Goal: Task Accomplishment & Management: Manage account settings

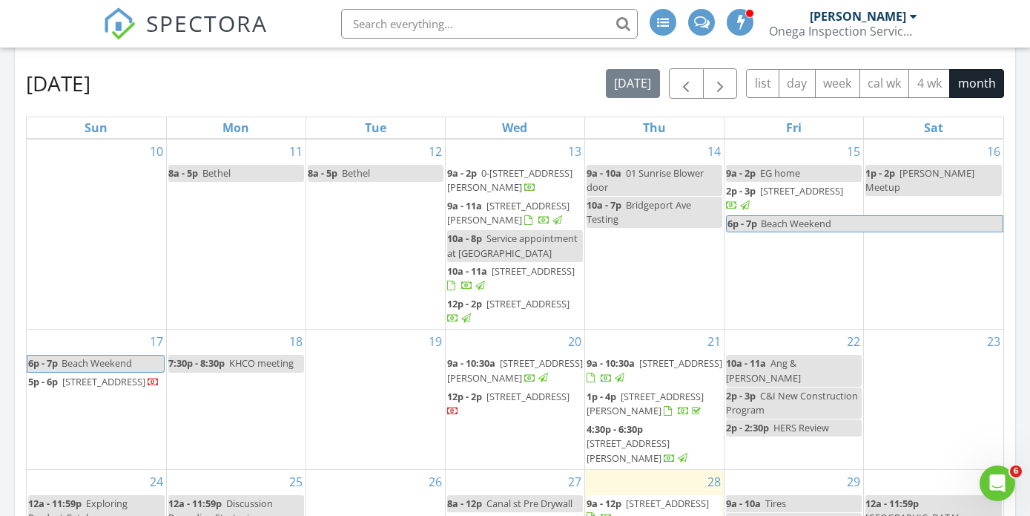
scroll to position [158, 0]
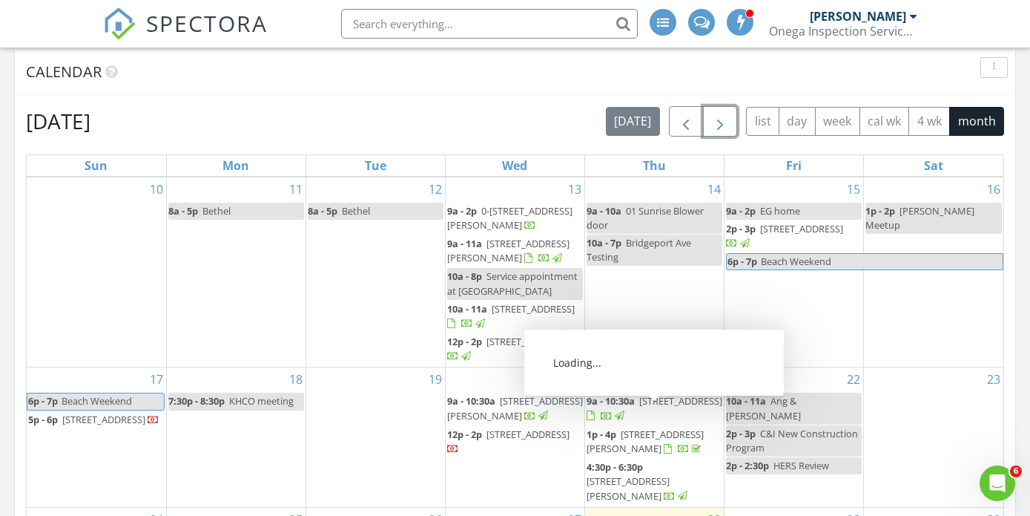
click at [714, 124] on span "button" at bounding box center [720, 122] width 18 height 18
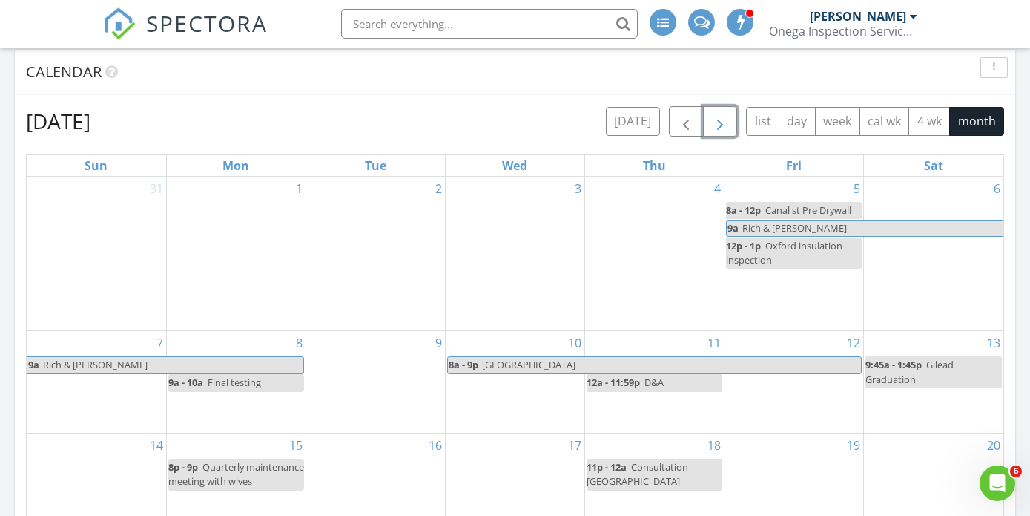
click at [505, 257] on div "3" at bounding box center [515, 254] width 139 height 154
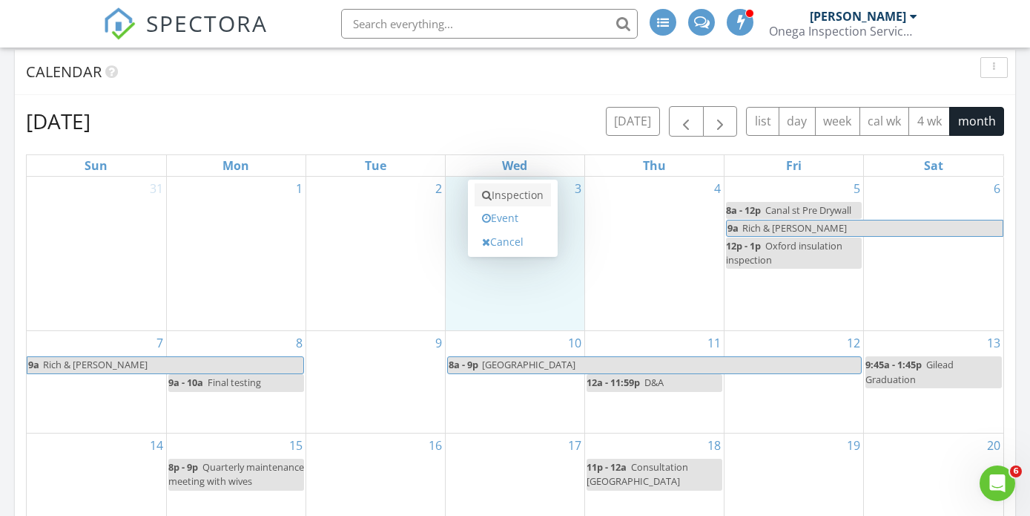
click at [501, 198] on link "Inspection" at bounding box center [513, 195] width 76 height 24
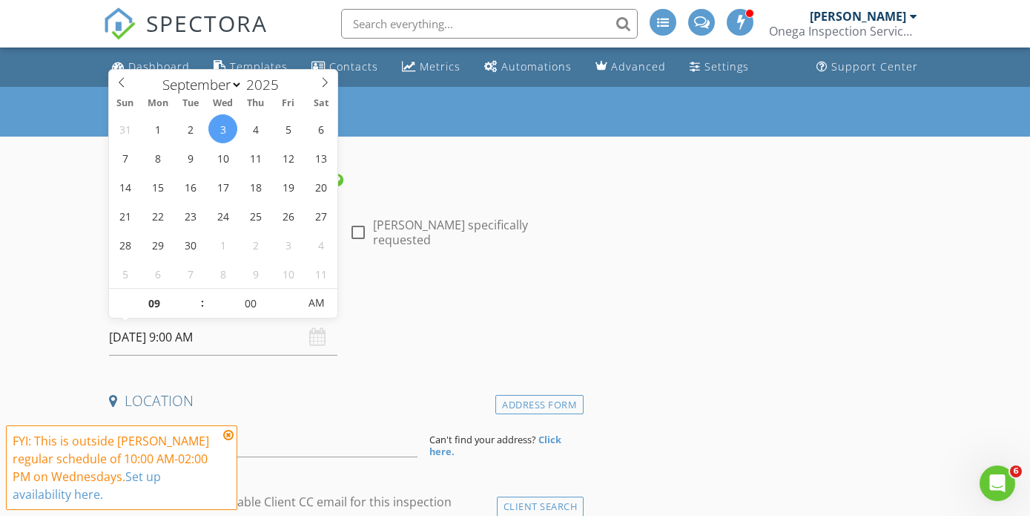
click at [263, 341] on input "09/03/2025 9:00 AM" at bounding box center [223, 337] width 228 height 36
type input "10"
type input "09/03/2025 10:00 AM"
click at [198, 296] on span at bounding box center [195, 296] width 10 height 15
type input "11"
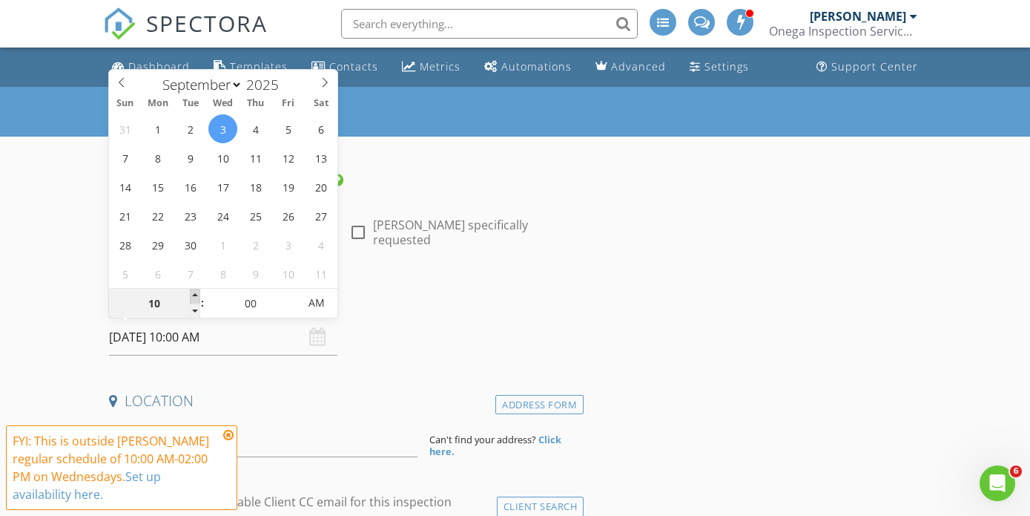
type input "[DATE] 11:00 AM"
click at [198, 296] on span at bounding box center [195, 296] width 10 height 15
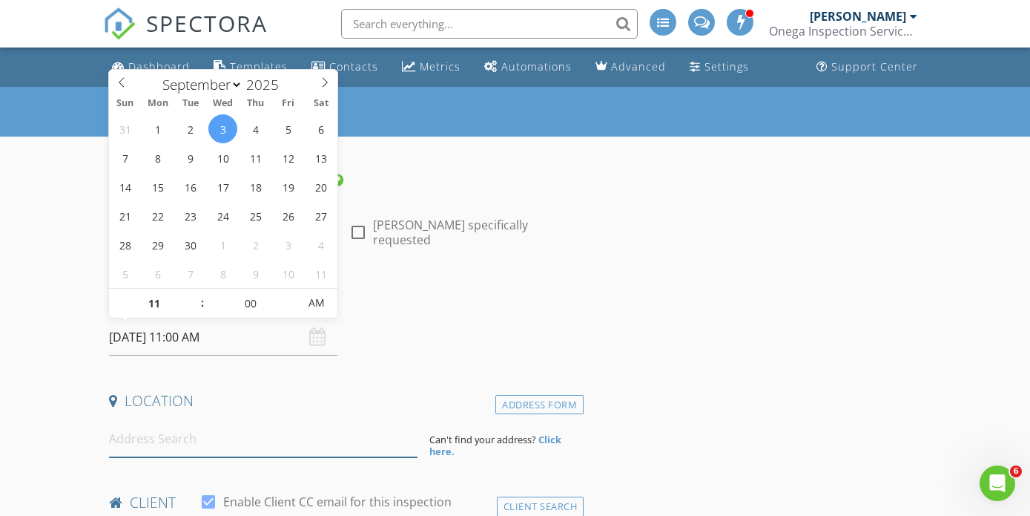
click at [207, 434] on input at bounding box center [263, 439] width 309 height 36
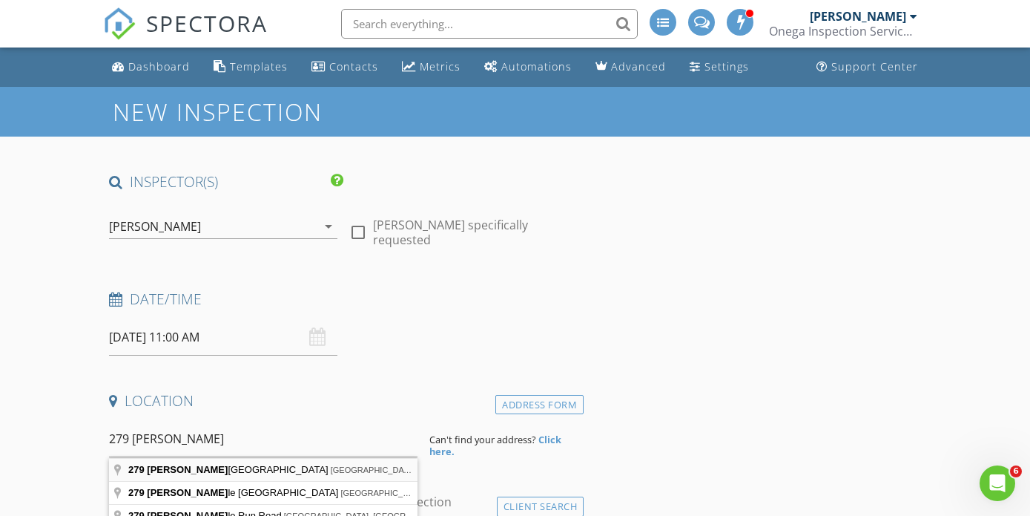
type input "279 Kettletown Road, Southbury, CT, USA"
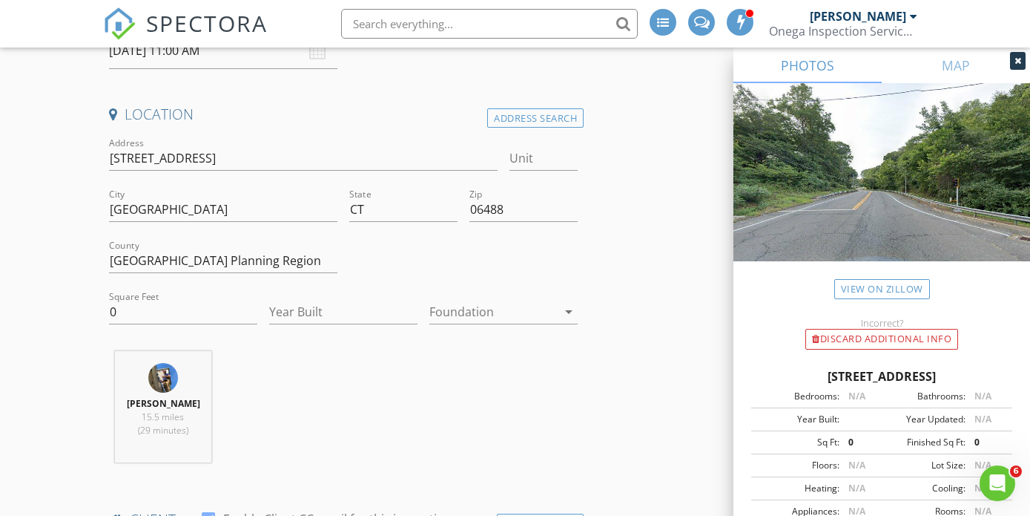
scroll to position [289, 0]
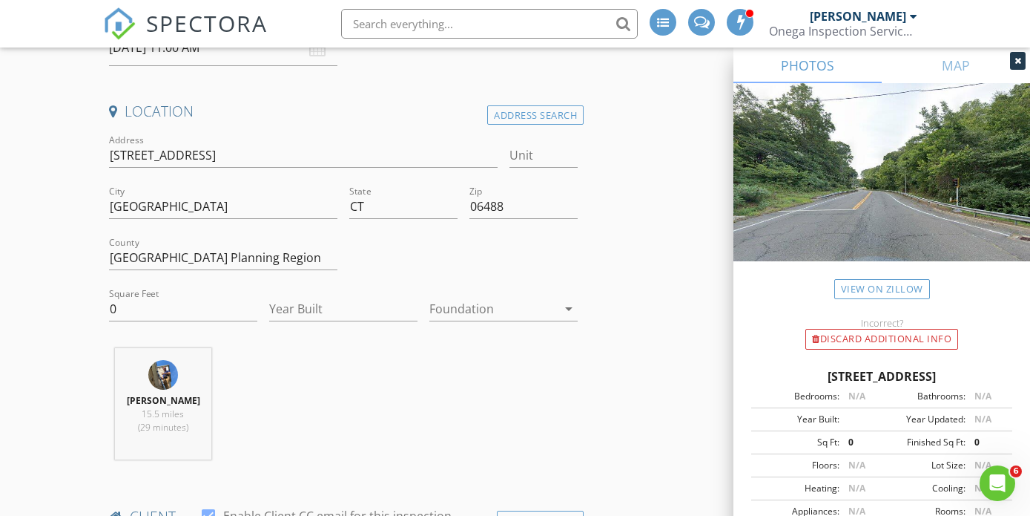
click at [433, 317] on div at bounding box center [494, 309] width 128 height 24
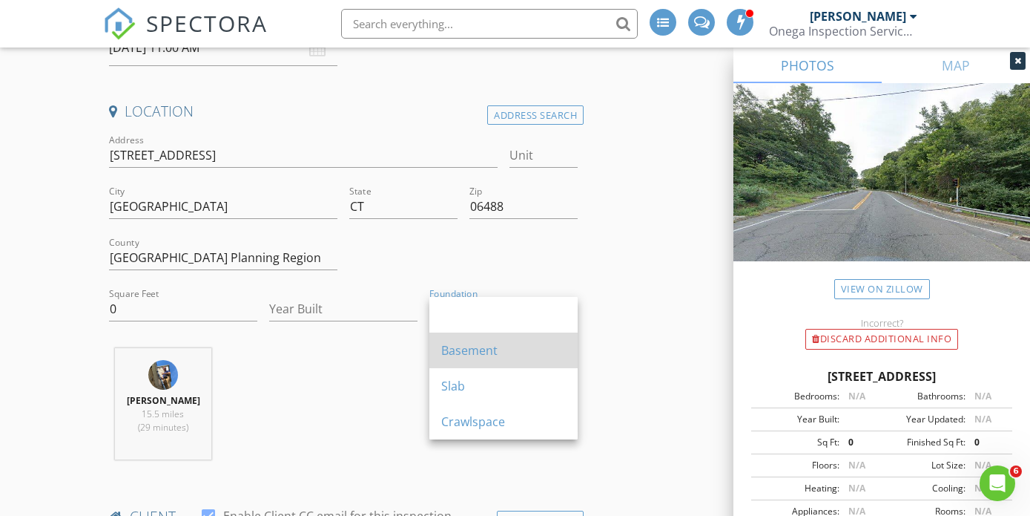
click at [441, 343] on div "Basement" at bounding box center [503, 350] width 125 height 18
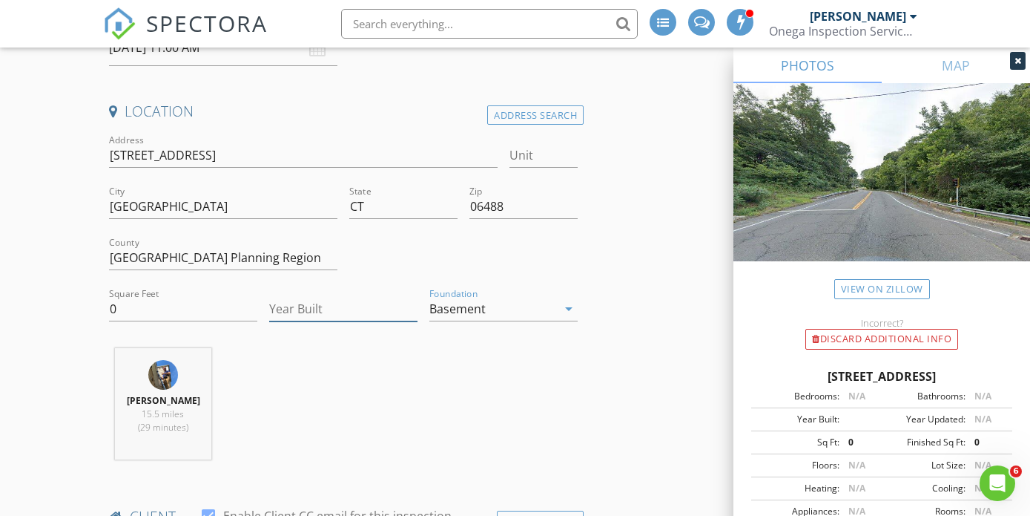
click at [292, 298] on input "Year Built" at bounding box center [343, 309] width 148 height 24
type input "1973"
drag, startPoint x: 131, startPoint y: 315, endPoint x: 89, endPoint y: 315, distance: 41.5
type input "3755"
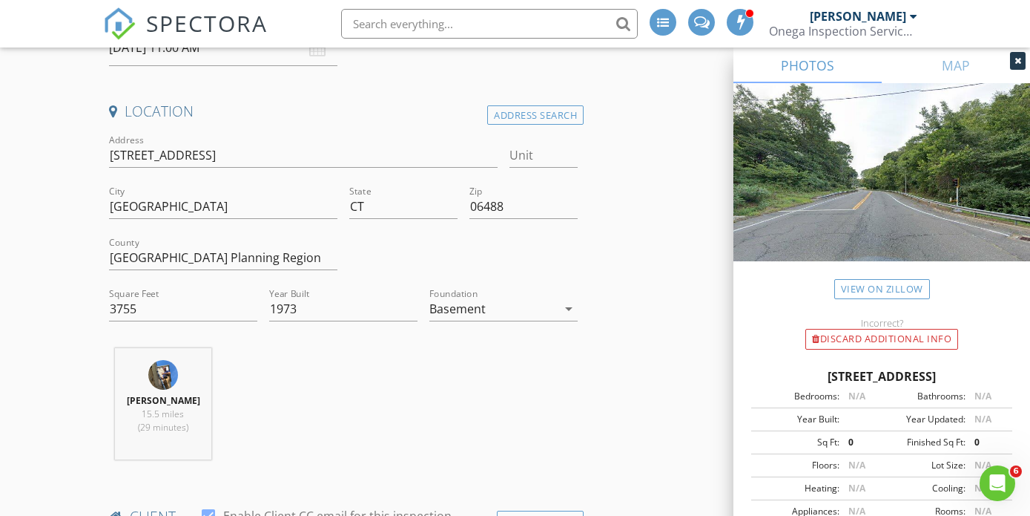
click at [308, 404] on div "Nicholas Onega 15.5 miles (29 minutes)" at bounding box center [343, 409] width 481 height 123
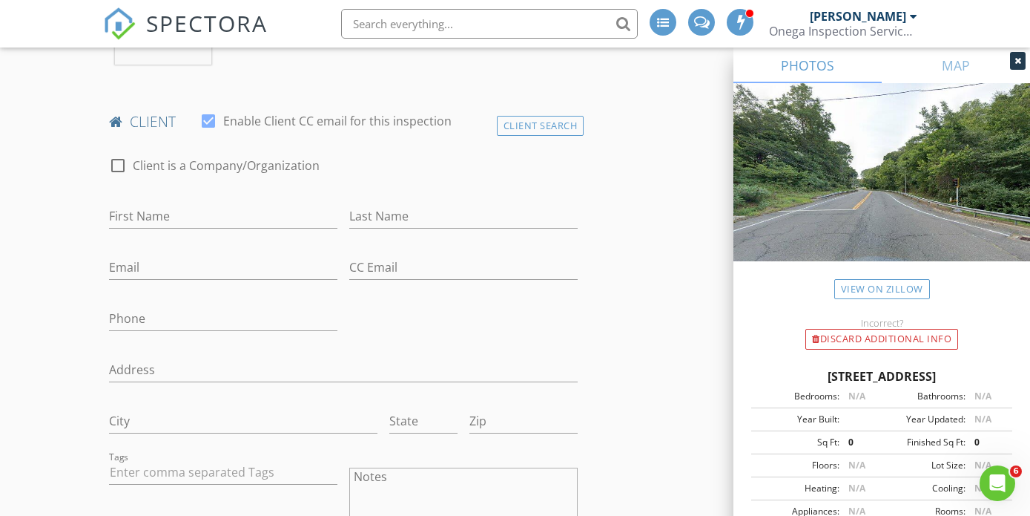
scroll to position [685, 0]
click at [177, 219] on input "First Name" at bounding box center [223, 215] width 228 height 24
click at [159, 261] on input "Email" at bounding box center [223, 266] width 228 height 24
paste input "mailto:Juliabhenry1@gmail.com"
drag, startPoint x: 148, startPoint y: 267, endPoint x: 62, endPoint y: 267, distance: 86.8
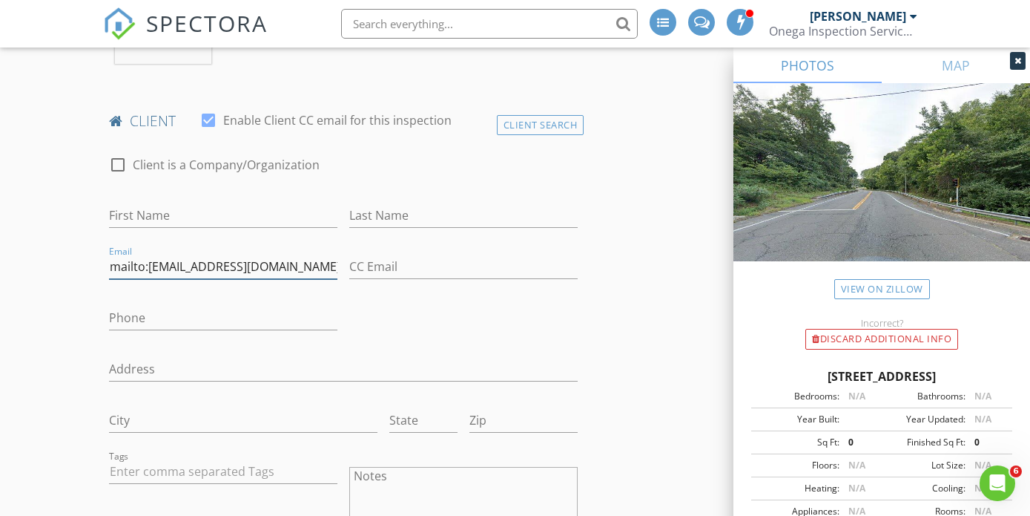
type input "Juliabhenry1@gmail.com"
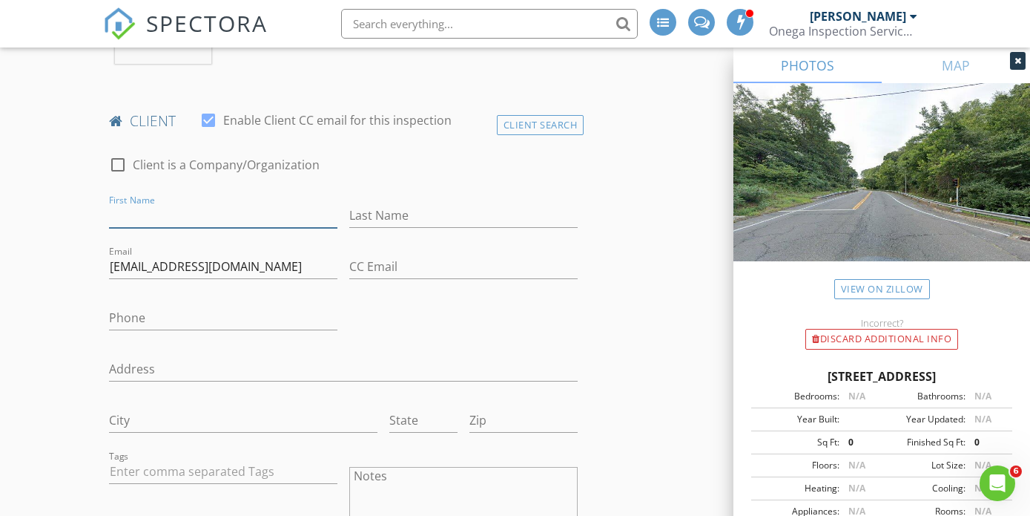
click at [122, 217] on input "First Name" at bounding box center [223, 215] width 228 height 24
type input "Julia"
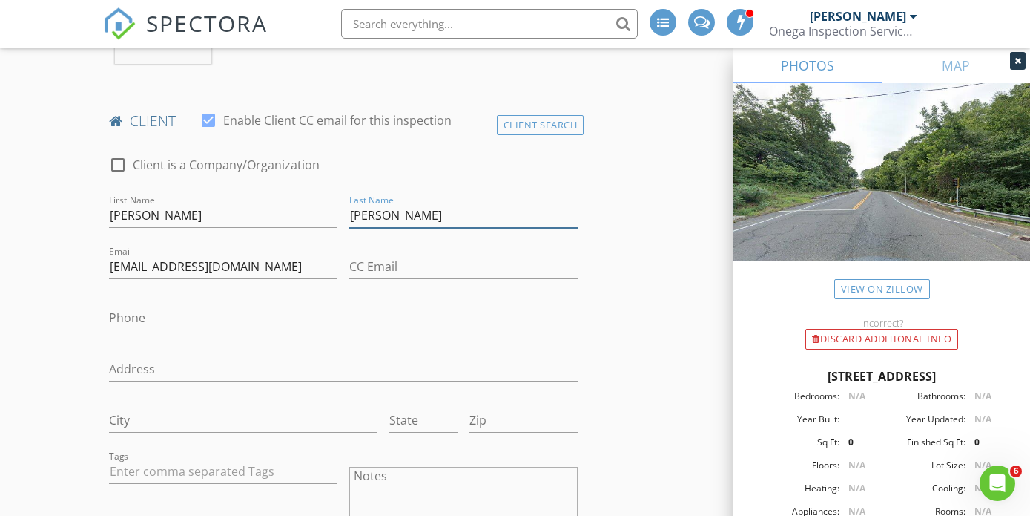
type input "Henry"
click at [109, 309] on input "Phone" at bounding box center [223, 318] width 228 height 24
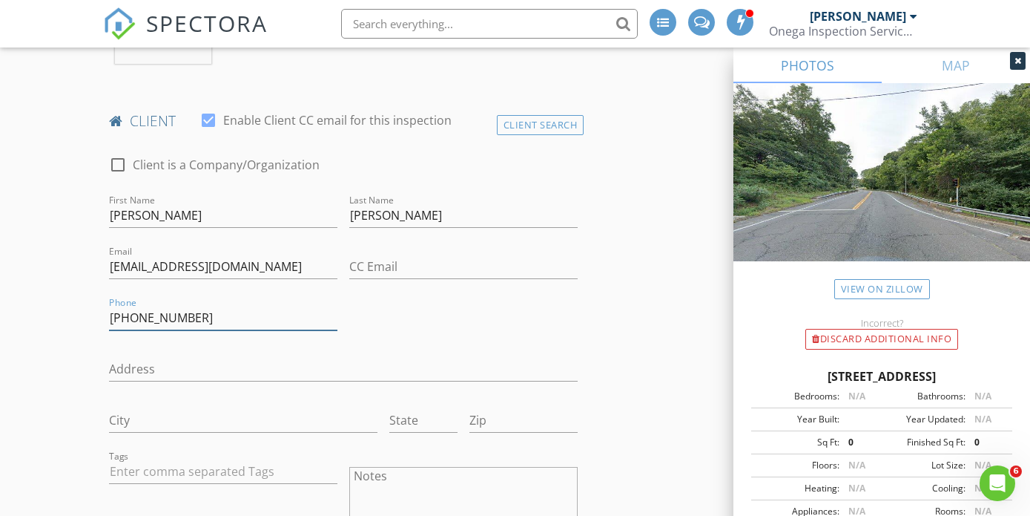
type input "203-278-0222"
click at [172, 415] on input "City" at bounding box center [243, 420] width 269 height 24
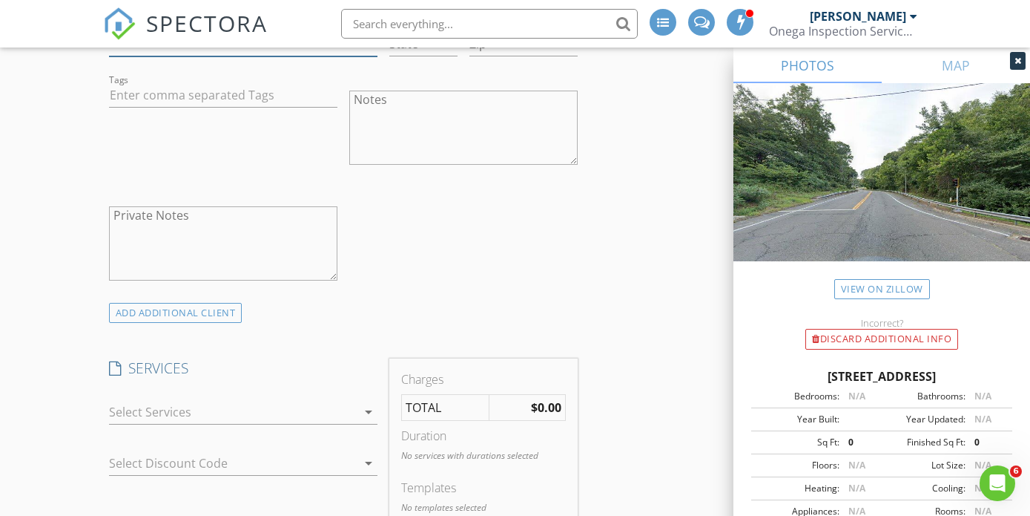
scroll to position [1070, 0]
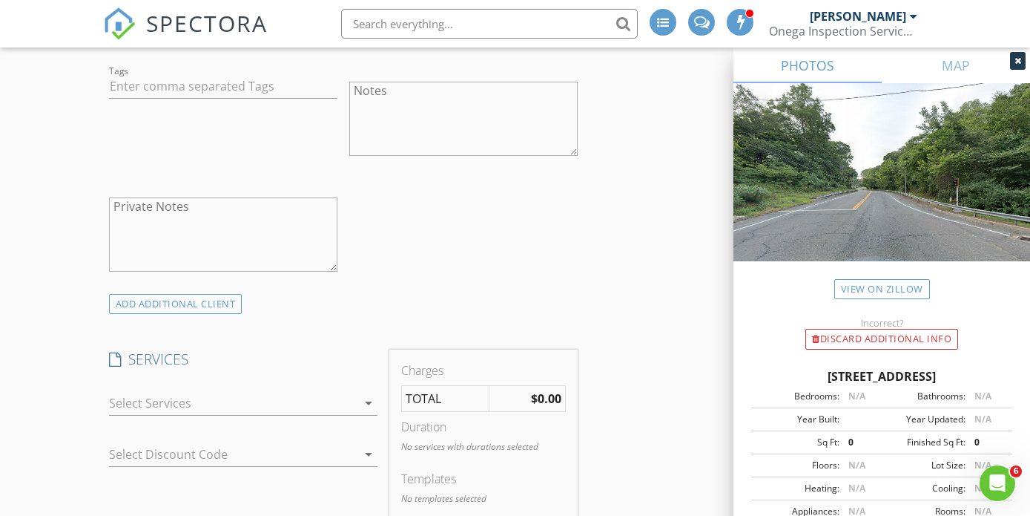
click at [174, 410] on div at bounding box center [233, 403] width 248 height 24
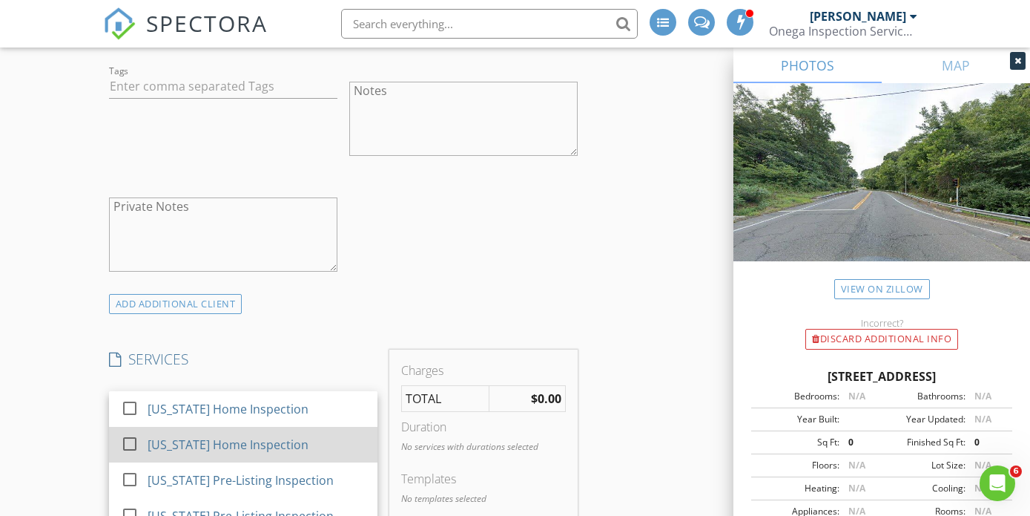
click at [174, 435] on div "[US_STATE] Home Inspection" at bounding box center [227, 444] width 161 height 18
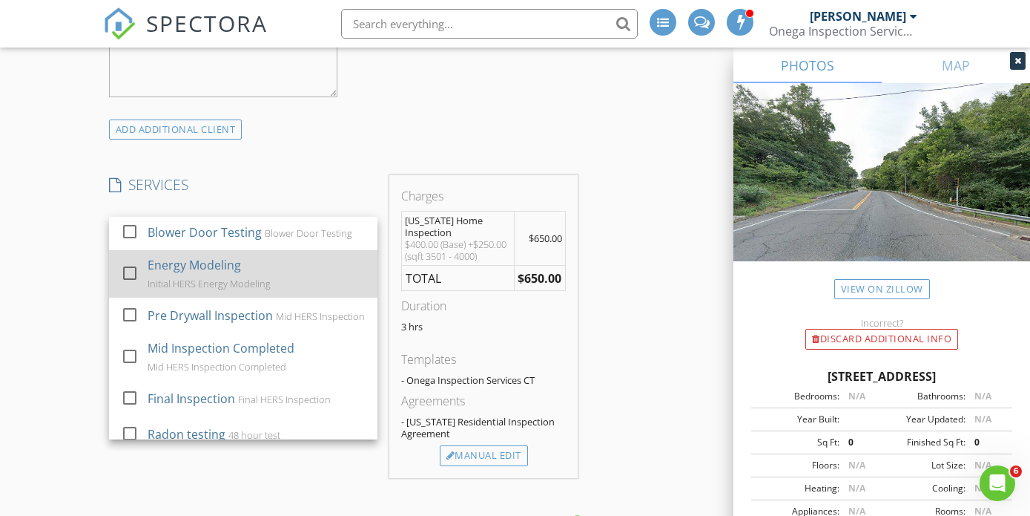
scroll to position [1242, 0]
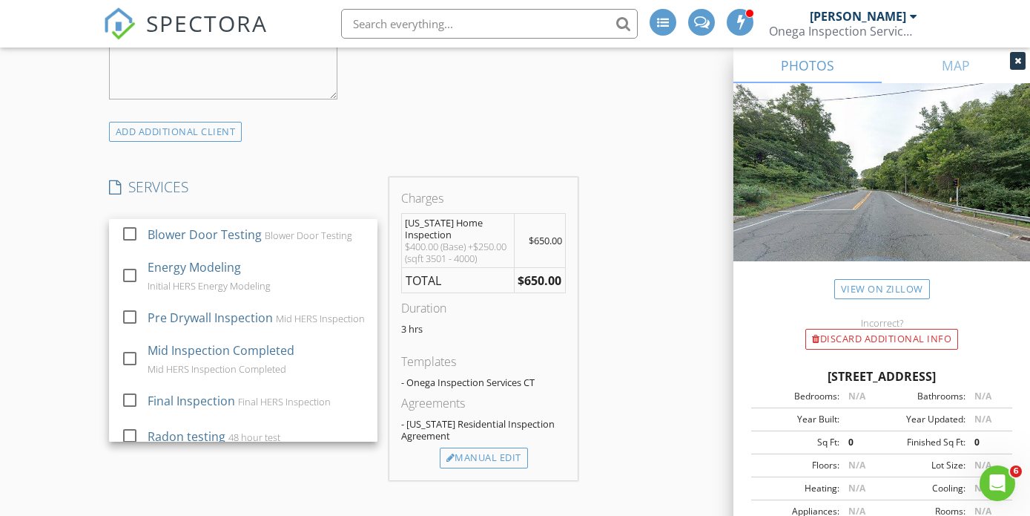
click at [65, 338] on div "New Inspection INSPECTOR(S) check_box Nicholas Onega PRIMARY Nicholas Onega arr…" at bounding box center [515, 381] width 1030 height 3073
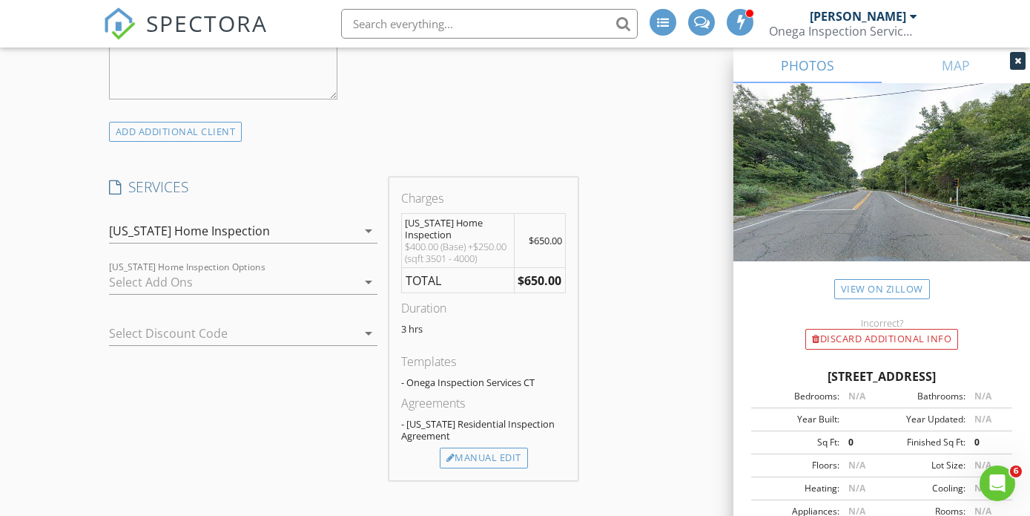
click at [167, 282] on div at bounding box center [233, 282] width 248 height 24
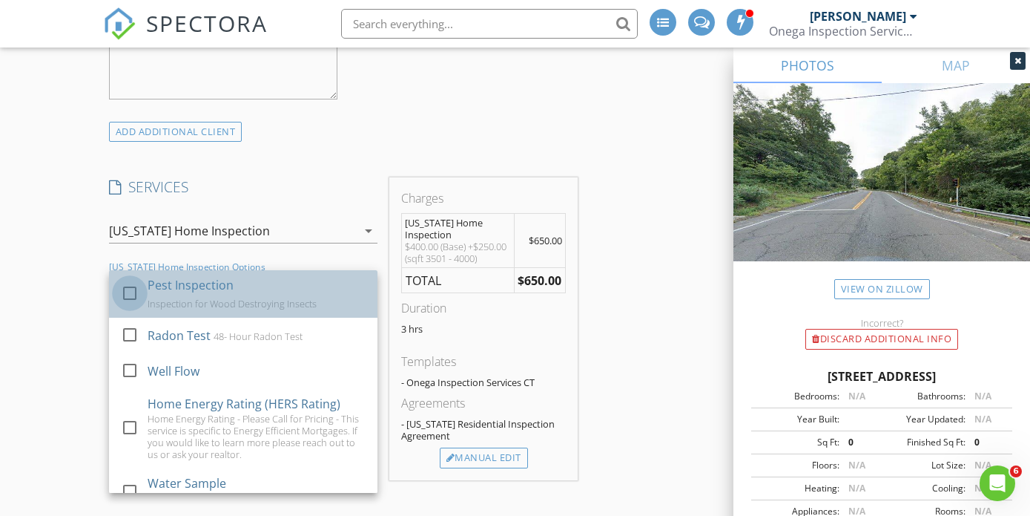
click at [131, 298] on div at bounding box center [129, 292] width 25 height 25
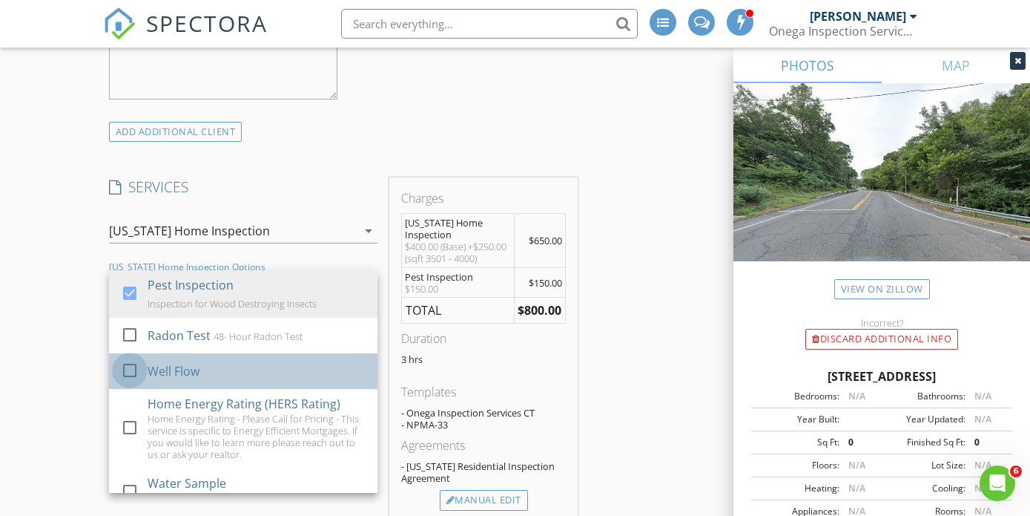
click at [134, 364] on div at bounding box center [129, 370] width 25 height 25
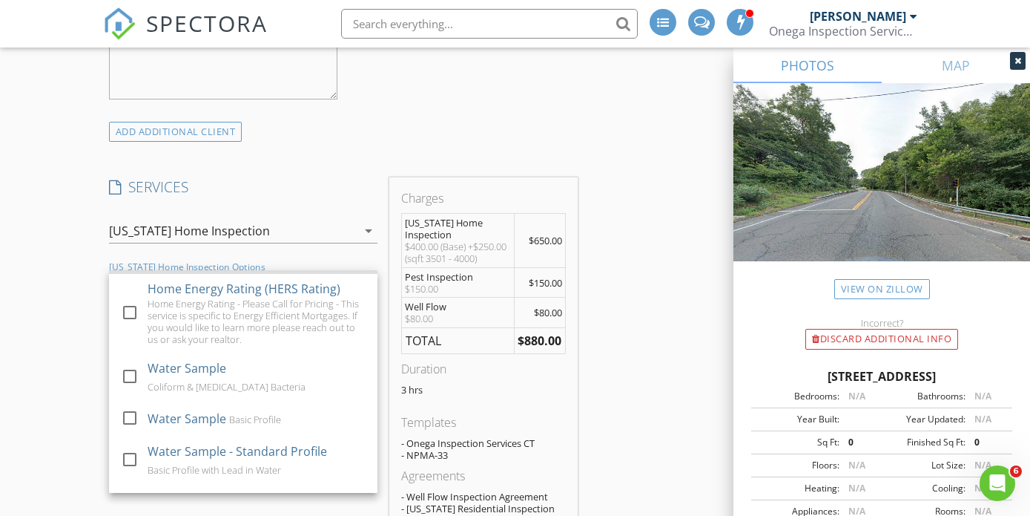
scroll to position [120, 0]
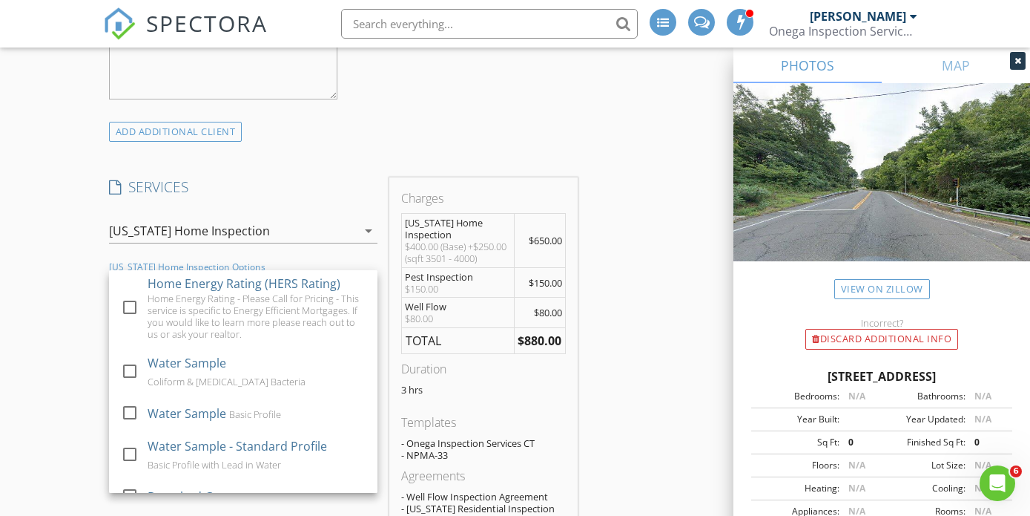
click at [82, 381] on div "New Inspection INSPECTOR(S) check_box Nicholas Onega PRIMARY Nicholas Onega arr…" at bounding box center [515, 423] width 1030 height 3157
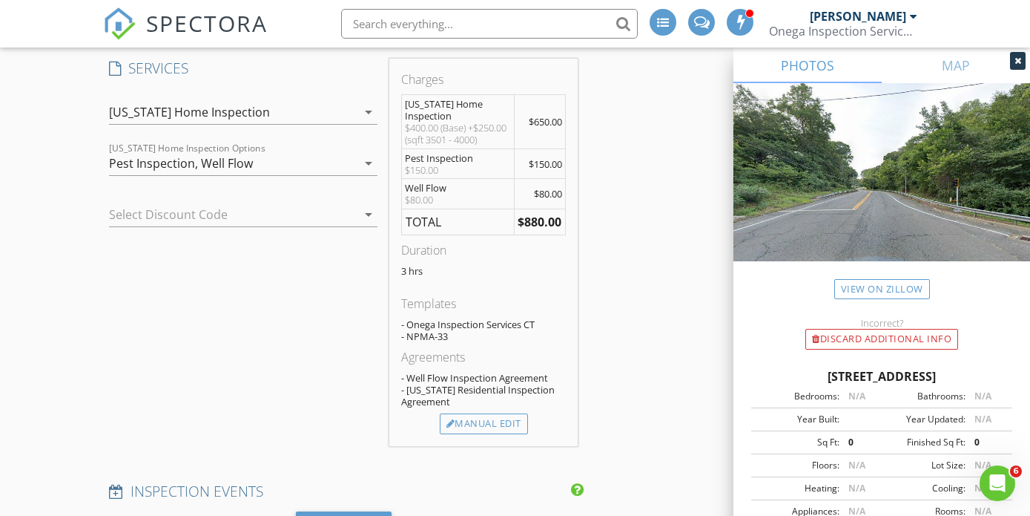
scroll to position [1375, 0]
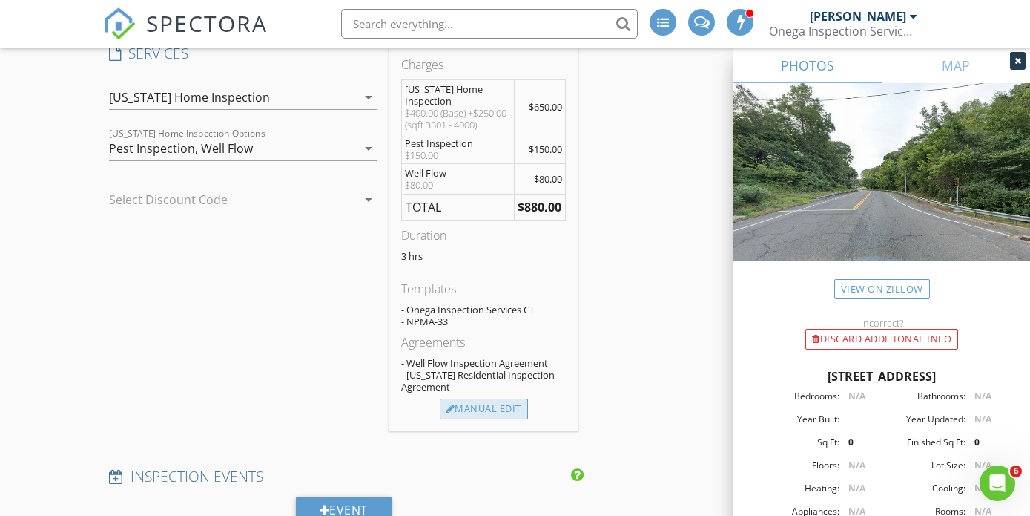
click at [507, 419] on div "Manual Edit" at bounding box center [484, 408] width 88 height 21
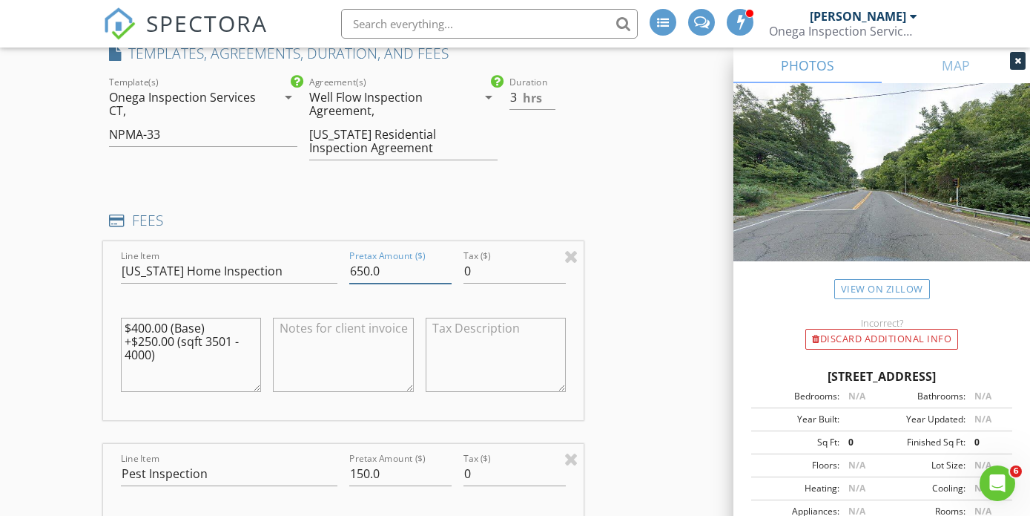
click at [361, 269] on input "650.0" at bounding box center [400, 271] width 102 height 24
type input "600.0"
drag, startPoint x: 174, startPoint y: 356, endPoint x: 82, endPoint y: 311, distance: 101.9
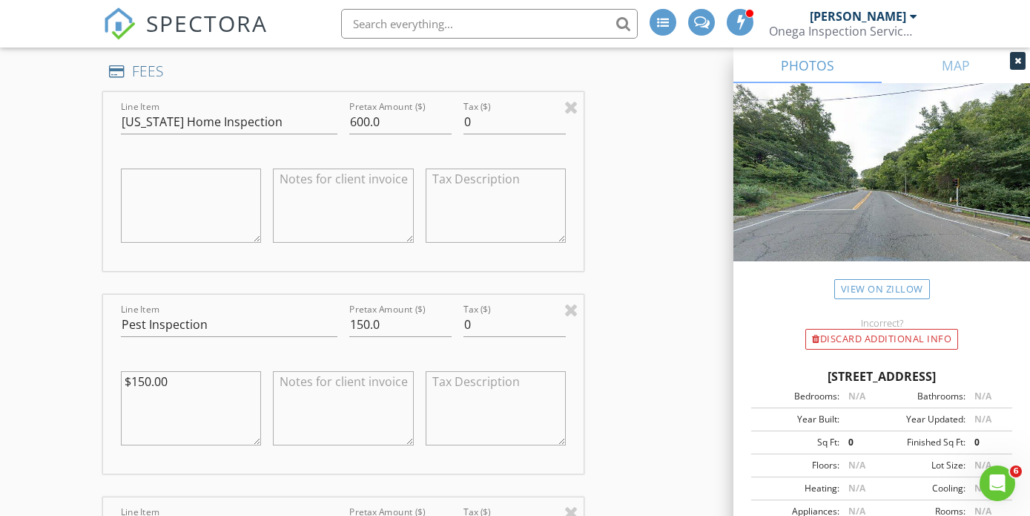
scroll to position [1534, 0]
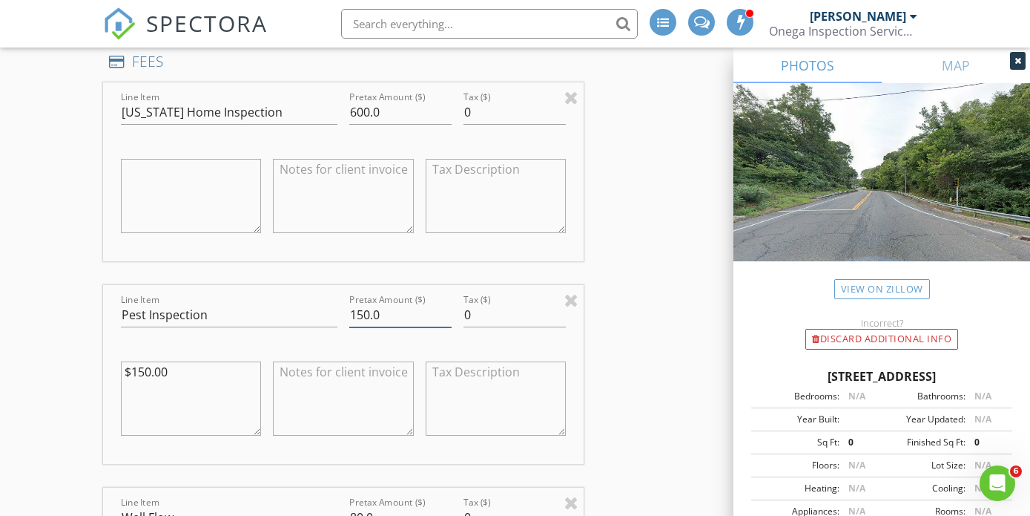
click at [361, 318] on input "150.0" at bounding box center [400, 315] width 102 height 24
type input "100.0"
drag, startPoint x: 174, startPoint y: 375, endPoint x: 82, endPoint y: 373, distance: 92.0
click at [82, 373] on div "New Inspection INSPECTOR(S) check_box Nicholas Onega PRIMARY Nicholas Onega arr…" at bounding box center [515, 375] width 1030 height 3645
click at [51, 354] on div "New Inspection INSPECTOR(S) check_box Nicholas Onega PRIMARY Nicholas Onega arr…" at bounding box center [515, 375] width 1030 height 3645
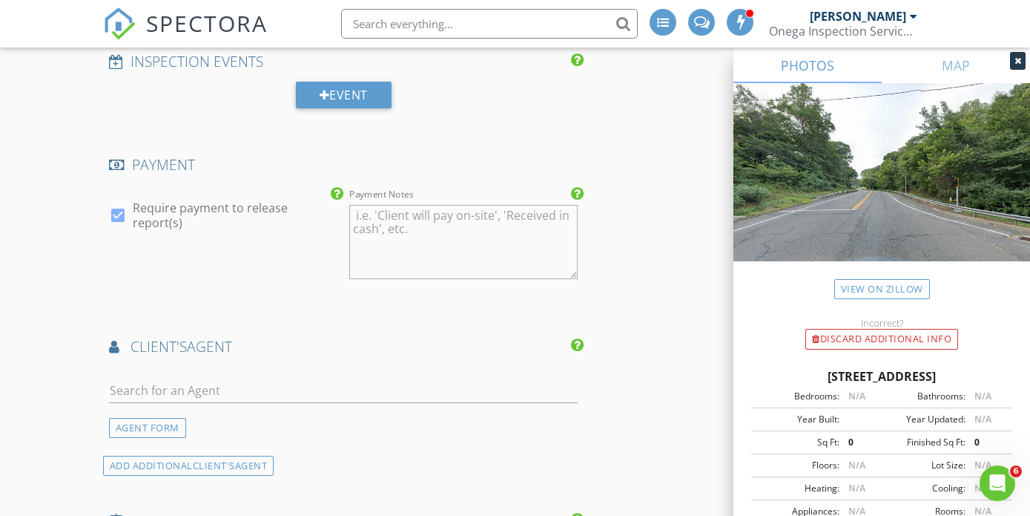
scroll to position [2346, 0]
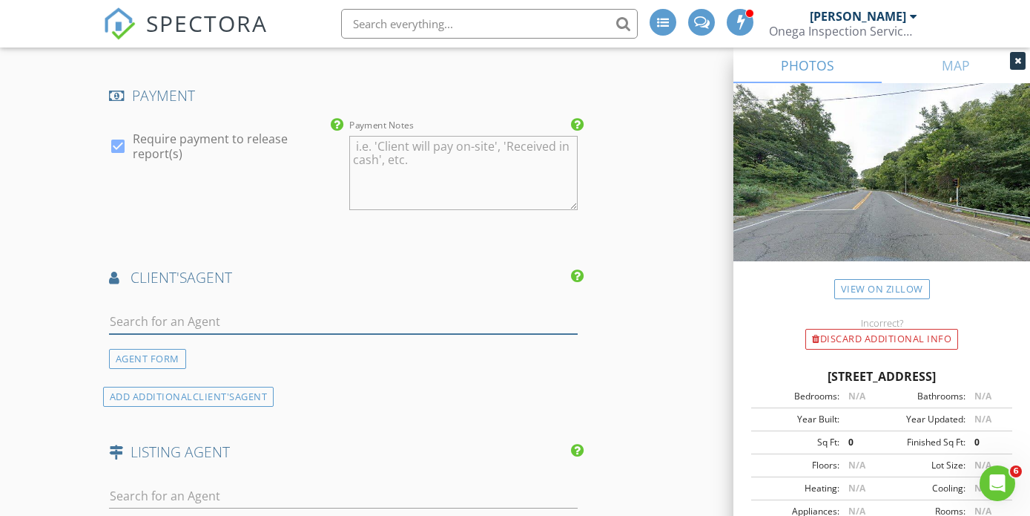
click at [153, 331] on input "text" at bounding box center [343, 321] width 469 height 24
click at [147, 360] on div "AGENT FORM" at bounding box center [147, 359] width 77 height 20
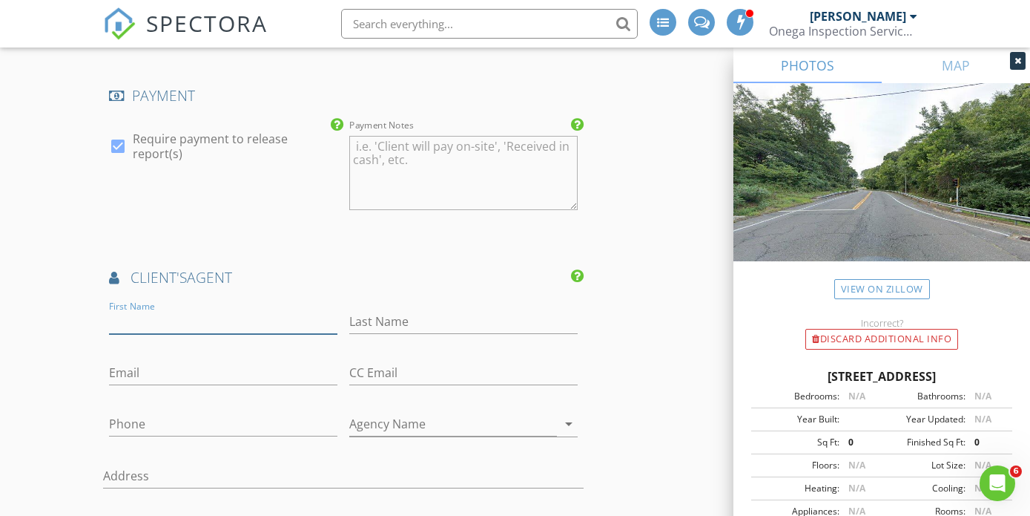
click at [144, 329] on input "First Name" at bounding box center [223, 321] width 228 height 24
paste input "Kara Reynolds"
drag, startPoint x: 139, startPoint y: 324, endPoint x: 188, endPoint y: 322, distance: 48.3
click at [188, 322] on input "Kara Reynolds" at bounding box center [223, 321] width 228 height 24
type input "Kara"
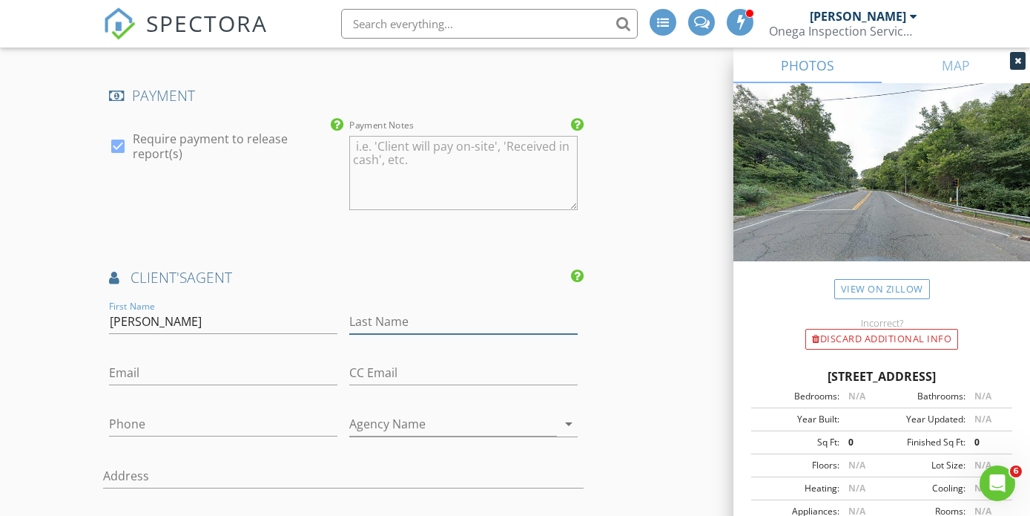
click at [445, 320] on input "Last Name" at bounding box center [463, 321] width 228 height 24
paste input "Reynolds"
type input "Reynolds"
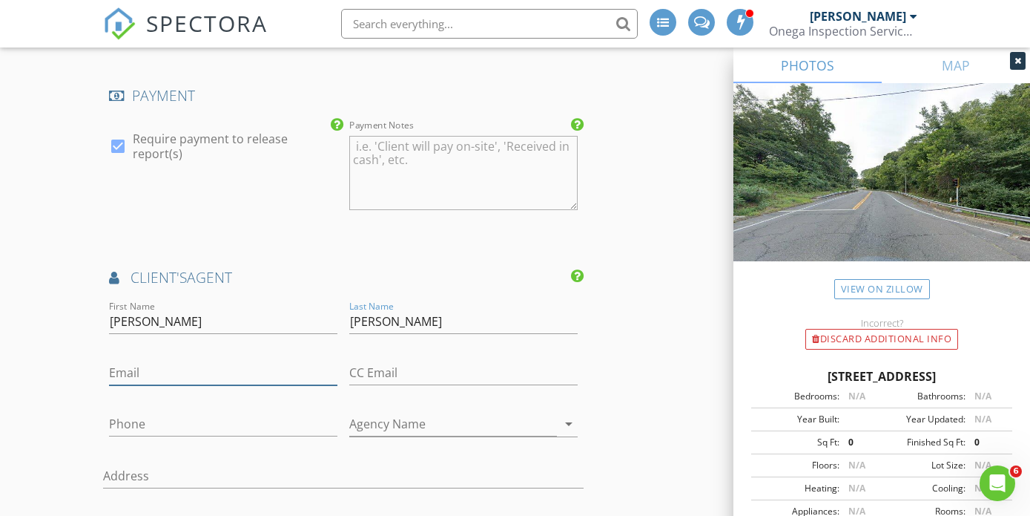
click at [161, 368] on input "Email" at bounding box center [223, 373] width 228 height 24
paste input "kreynolds@westviewprop.com"
type input "kreynolds@westviewprop.com"
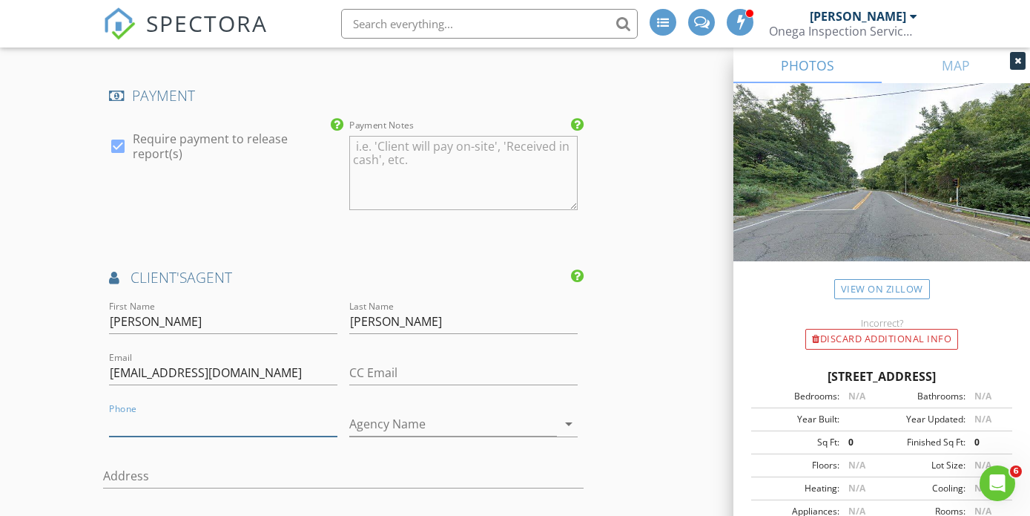
click at [279, 432] on input "Phone" at bounding box center [223, 424] width 228 height 24
paste input "203-217-3711"
type input "203-217-3711"
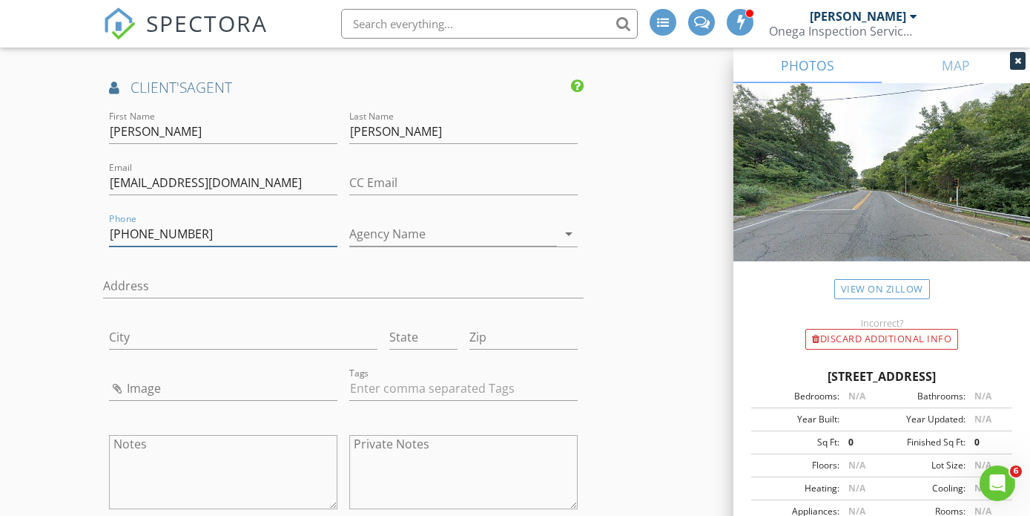
scroll to position [2538, 0]
click at [397, 231] on input "Agency Name" at bounding box center [453, 232] width 208 height 24
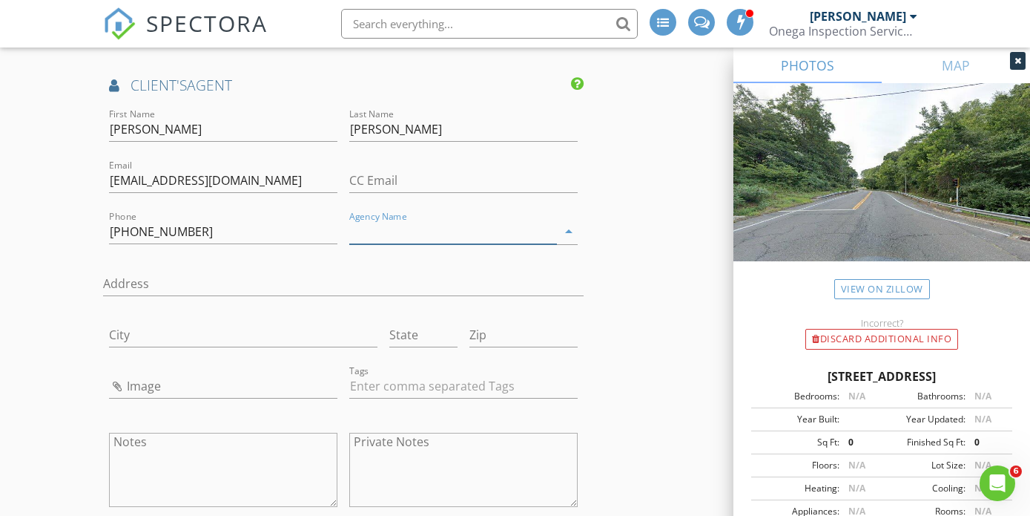
paste input "West View Properties, LLC"
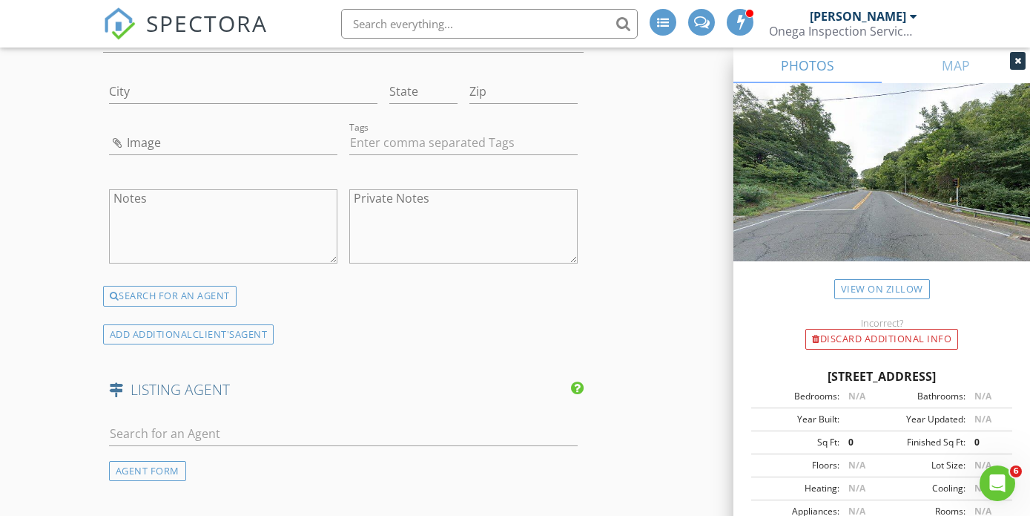
scroll to position [2848, 0]
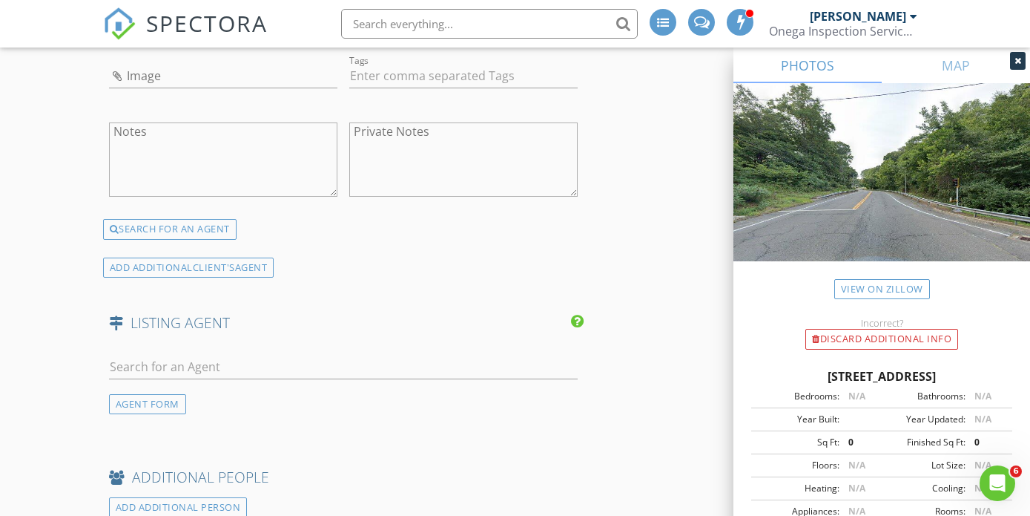
type input "West View Properties, LLC"
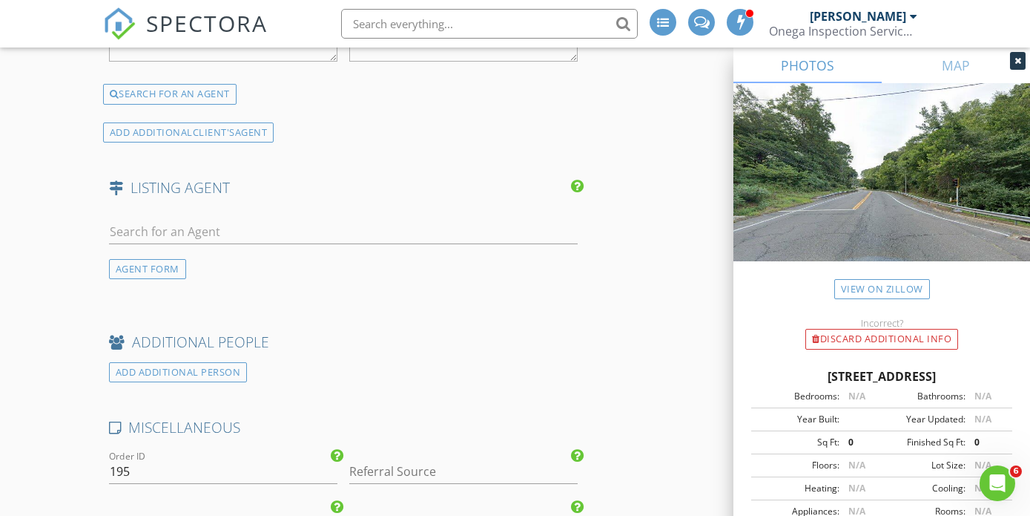
scroll to position [2986, 0]
click at [180, 268] on div "AGENT FORM" at bounding box center [147, 266] width 77 height 20
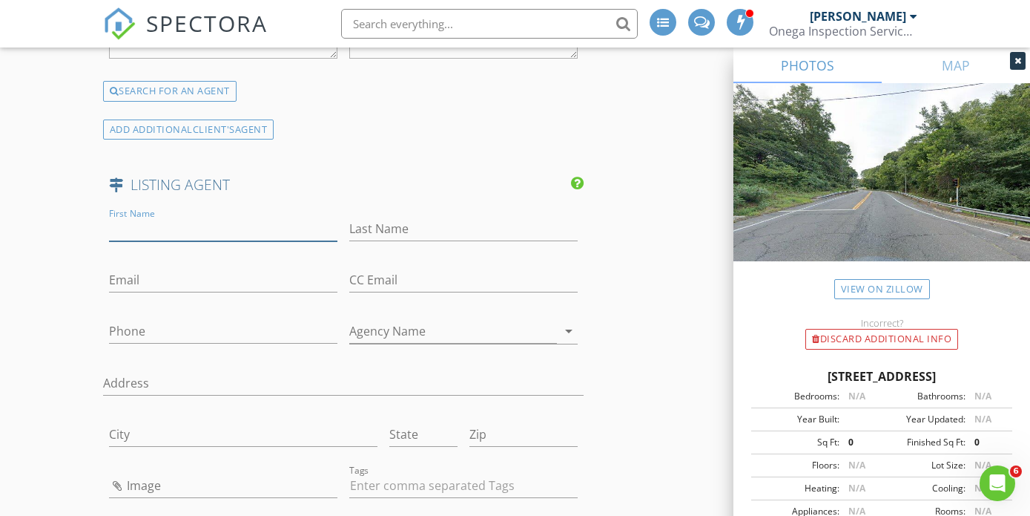
click at [194, 226] on input "First Name" at bounding box center [223, 229] width 228 height 24
type input "Joseph"
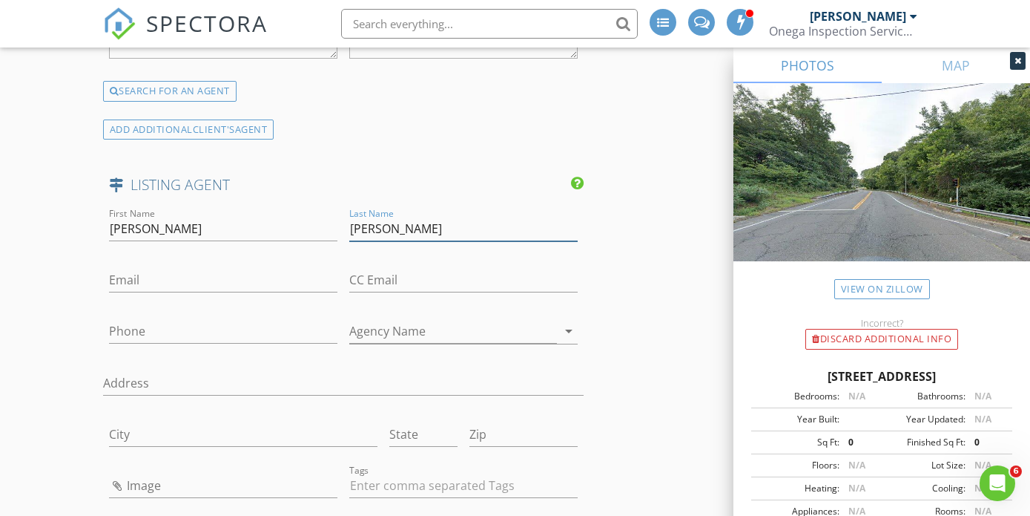
type input "Bette"
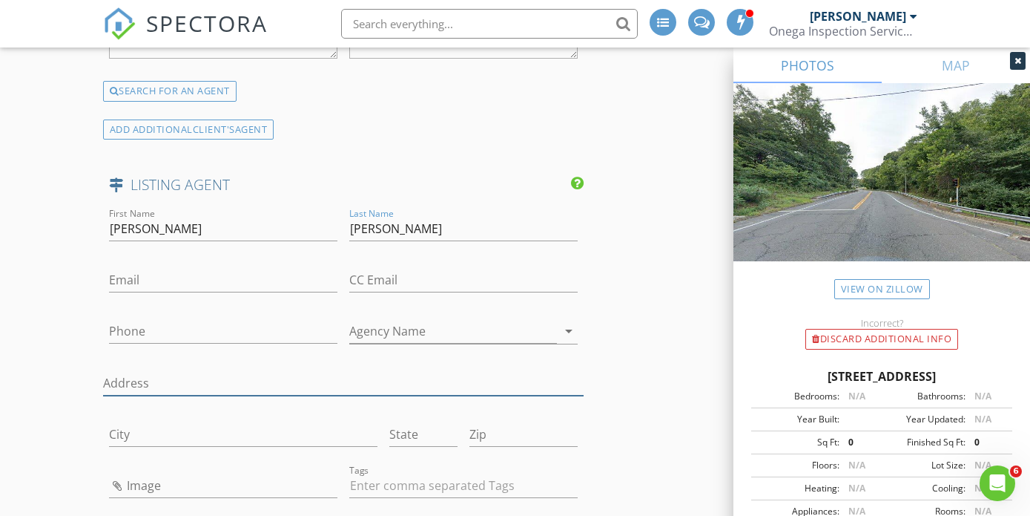
click at [149, 375] on input "Address" at bounding box center [343, 383] width 481 height 24
paste input "185 Main St North Southbury, CT 06488"
drag, startPoint x: 330, startPoint y: 386, endPoint x: 291, endPoint y: 383, distance: 39.4
click at [291, 383] on input "185 Main St North Southbury, CT 06488" at bounding box center [343, 383] width 481 height 24
type input "185 Main St North Southbury, CT"
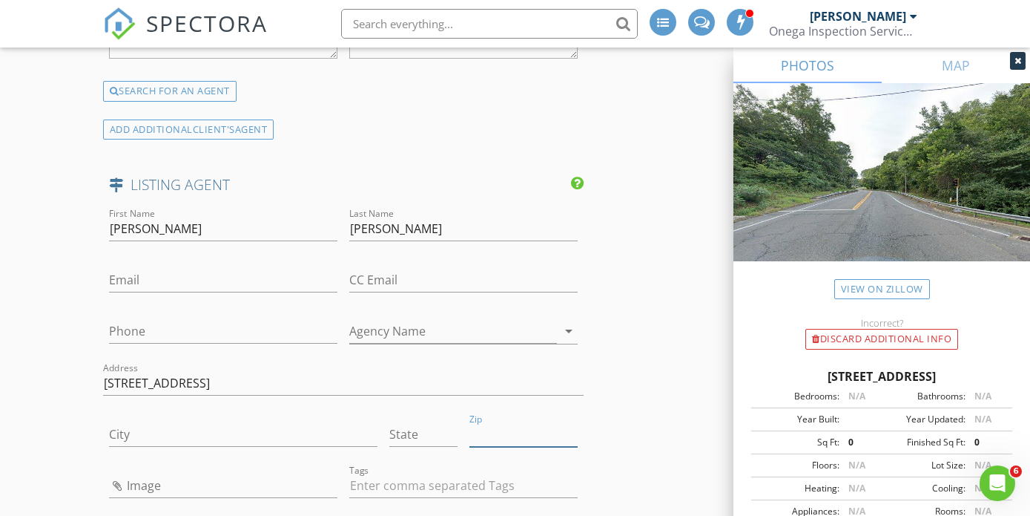
click at [484, 436] on input "Zip" at bounding box center [524, 434] width 108 height 24
paste input "06488"
type input "06488"
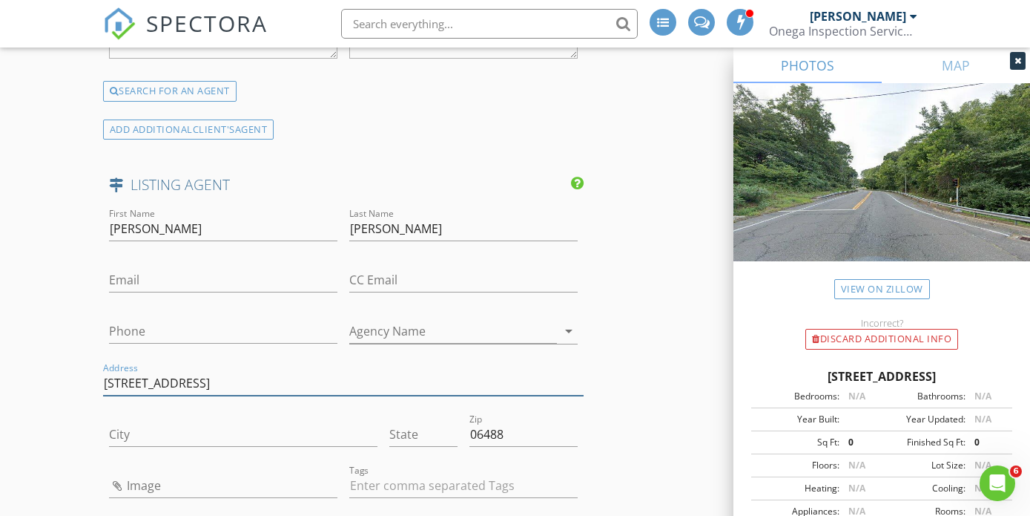
drag, startPoint x: 285, startPoint y: 382, endPoint x: 270, endPoint y: 384, distance: 14.9
click at [270, 384] on input "185 Main St North Southbury, CT" at bounding box center [343, 383] width 481 height 24
type input "185 Main St North Southbury"
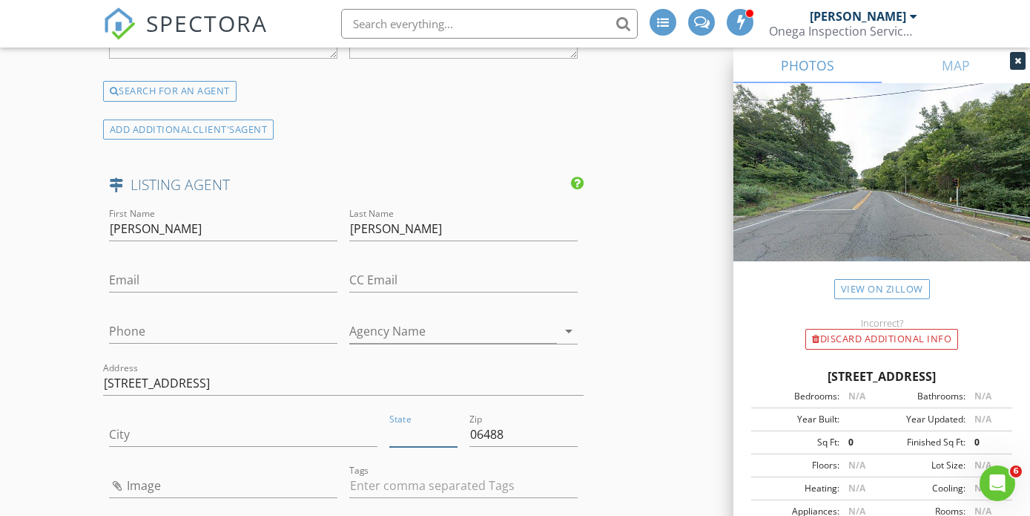
click at [396, 430] on input "State" at bounding box center [423, 434] width 68 height 24
paste input "CT"
type input "CT"
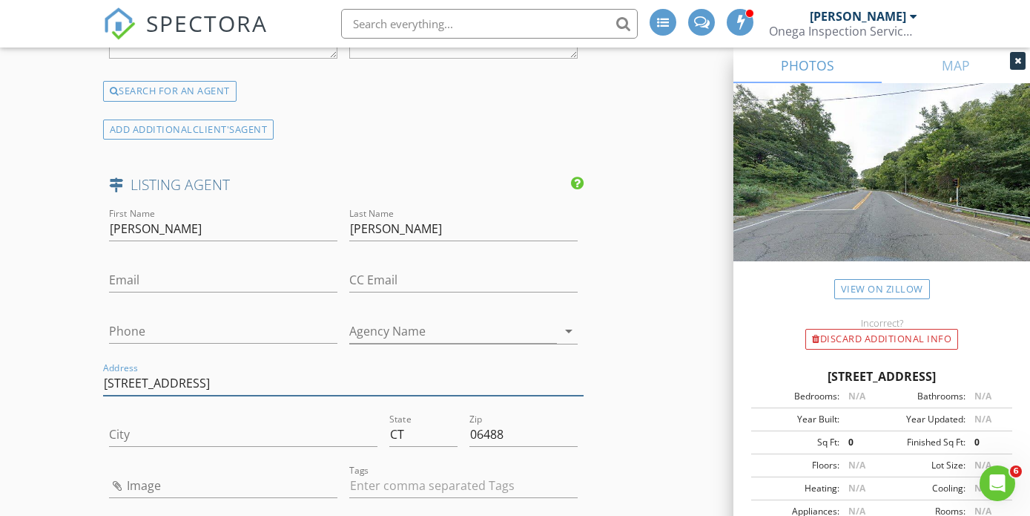
drag, startPoint x: 267, startPoint y: 383, endPoint x: 209, endPoint y: 379, distance: 58.0
click at [209, 379] on input "185 Main St North Southbury" at bounding box center [343, 383] width 481 height 24
type input "185 Main St North"
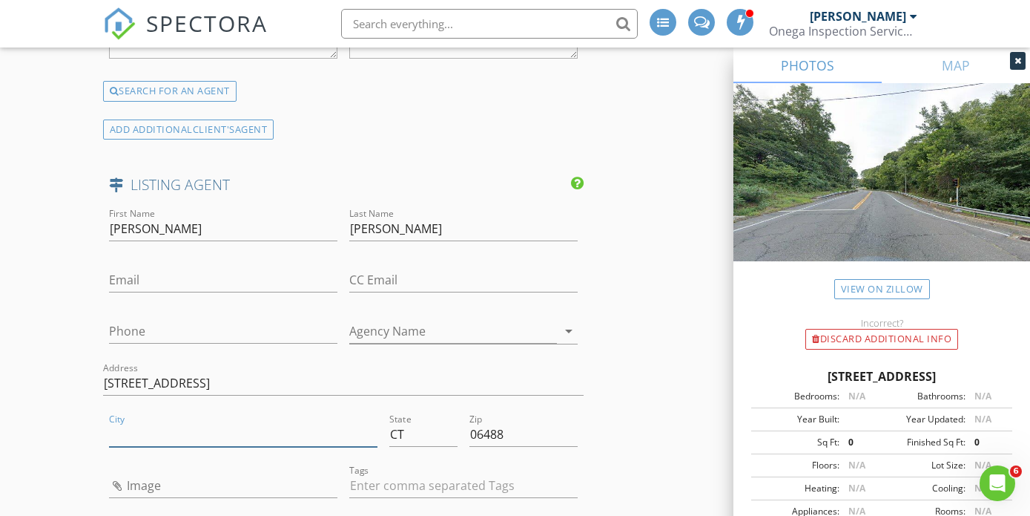
click at [194, 435] on input "City" at bounding box center [243, 434] width 269 height 24
paste input "Southbury"
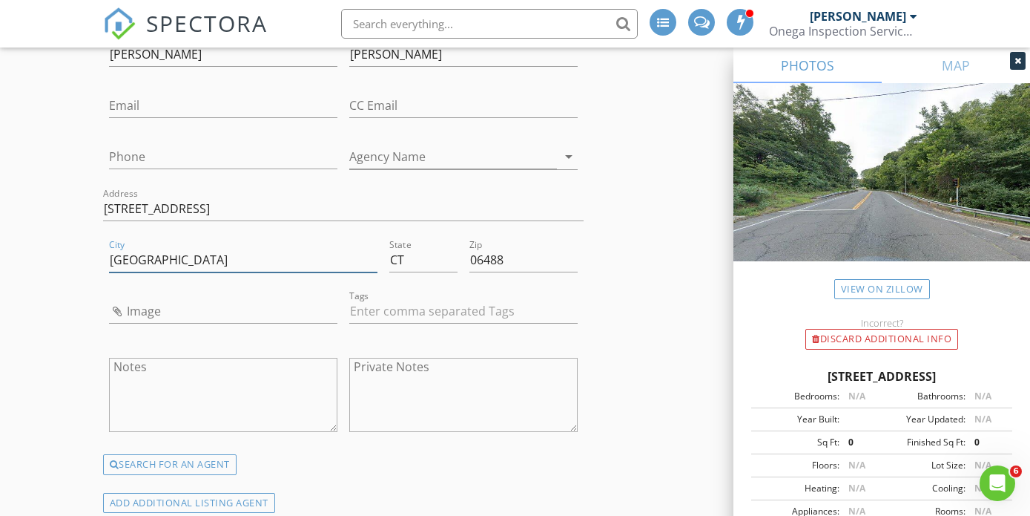
scroll to position [3159, 0]
type input "Southbury"
click at [150, 109] on input "Email" at bounding box center [223, 107] width 228 height 24
paste input "betterealtors@gmail.com"
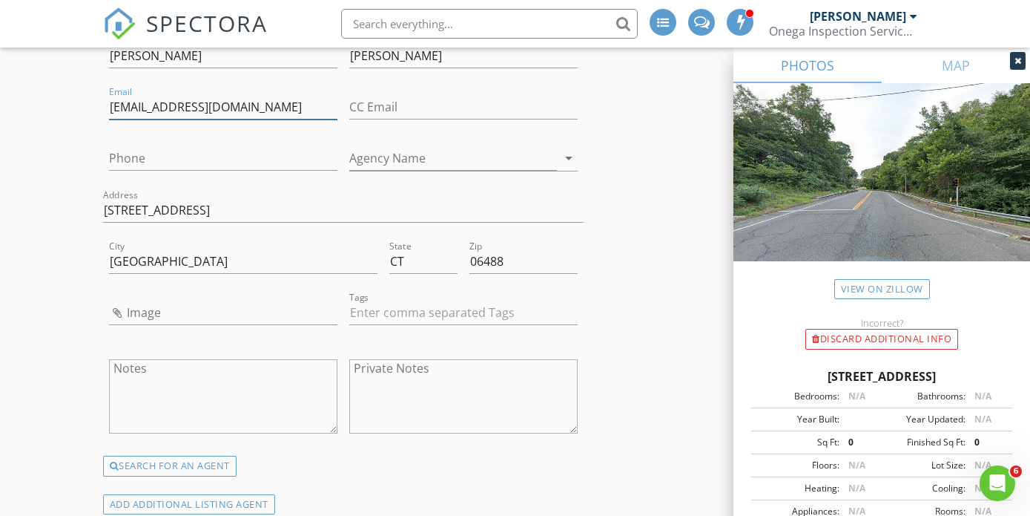
type input "betterealtors@gmail.com"
click at [147, 161] on input "Phone" at bounding box center [223, 158] width 228 height 24
paste input "203-264-2500"
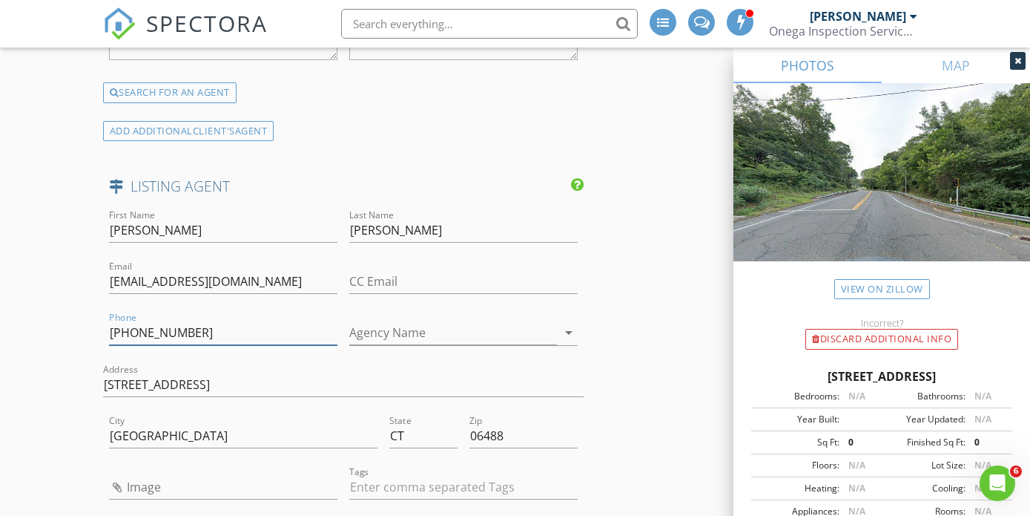
scroll to position [2987, 0]
type input "203-264-2500"
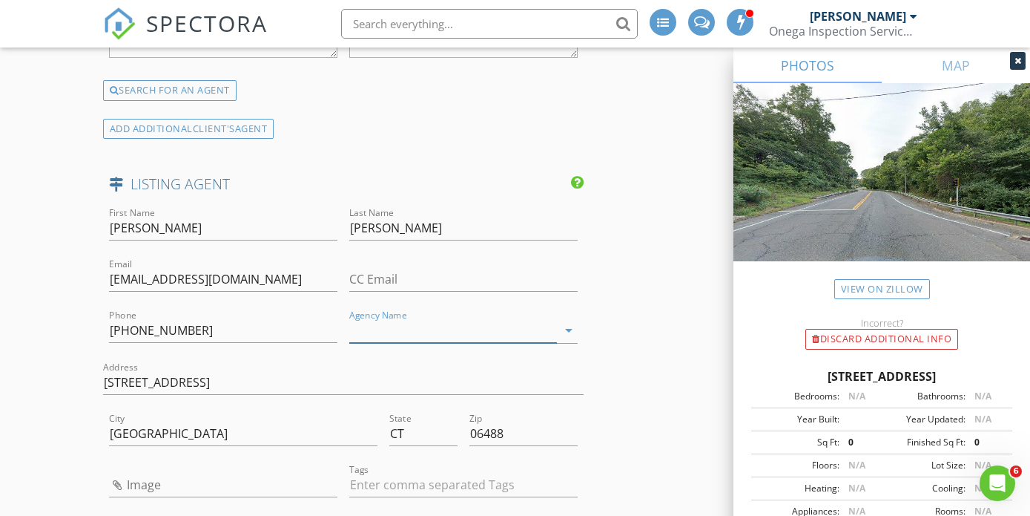
click at [388, 324] on input "Agency Name" at bounding box center [453, 330] width 208 height 24
paste input "Joseph Bette Realtors, Inc"
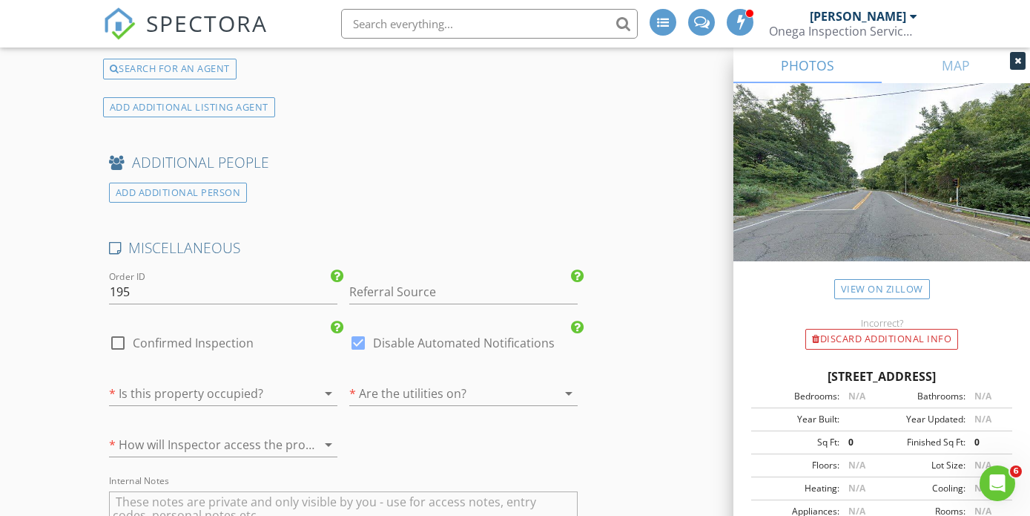
scroll to position [3572, 0]
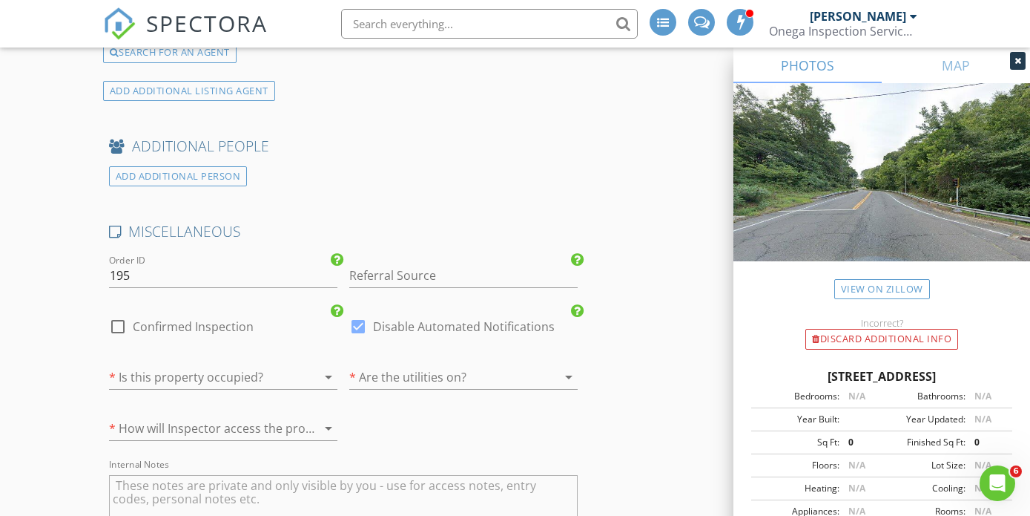
type input "Joseph Bette Realtors, Inc"
click at [371, 273] on input "Referral Source" at bounding box center [463, 275] width 228 height 24
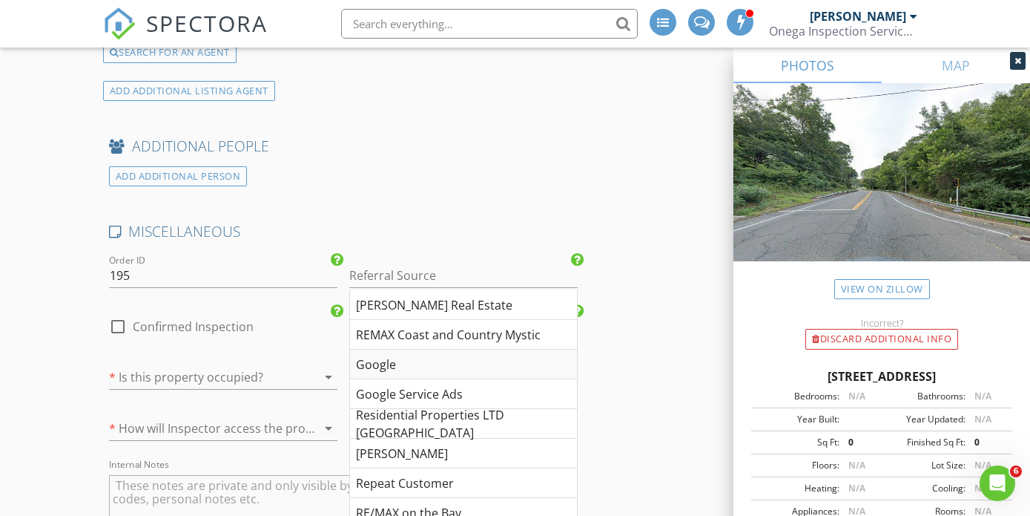
click at [449, 370] on div "Google" at bounding box center [463, 364] width 227 height 30
type input "Google"
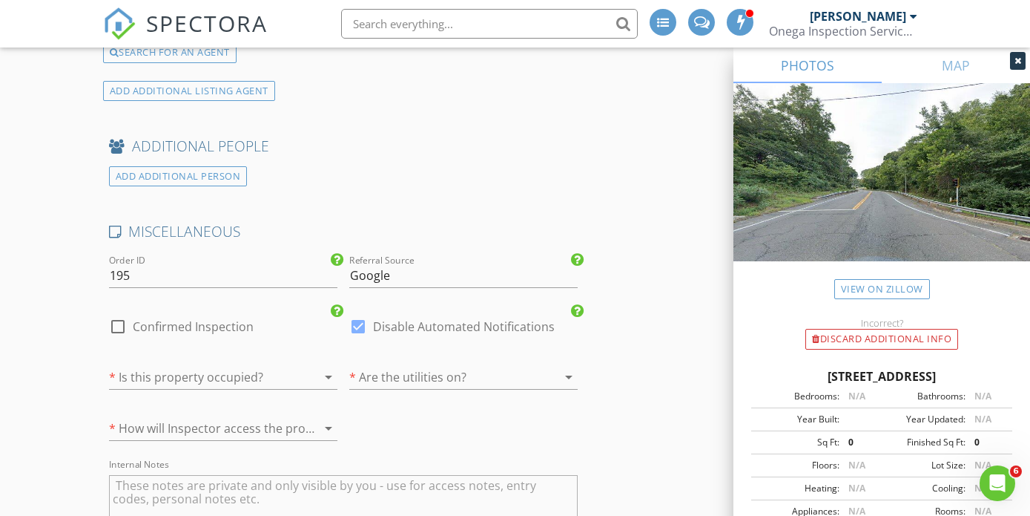
click at [371, 383] on div at bounding box center [442, 377] width 187 height 24
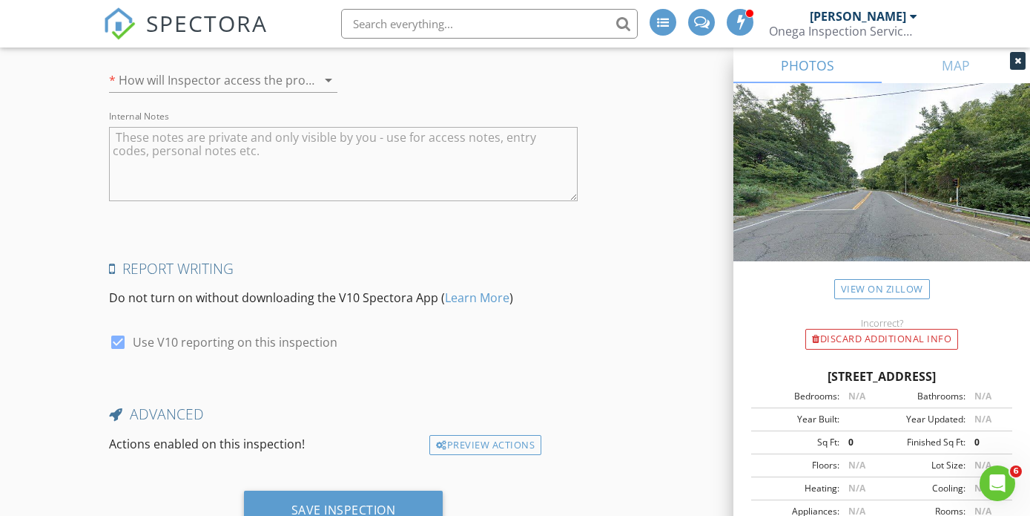
scroll to position [3981, 0]
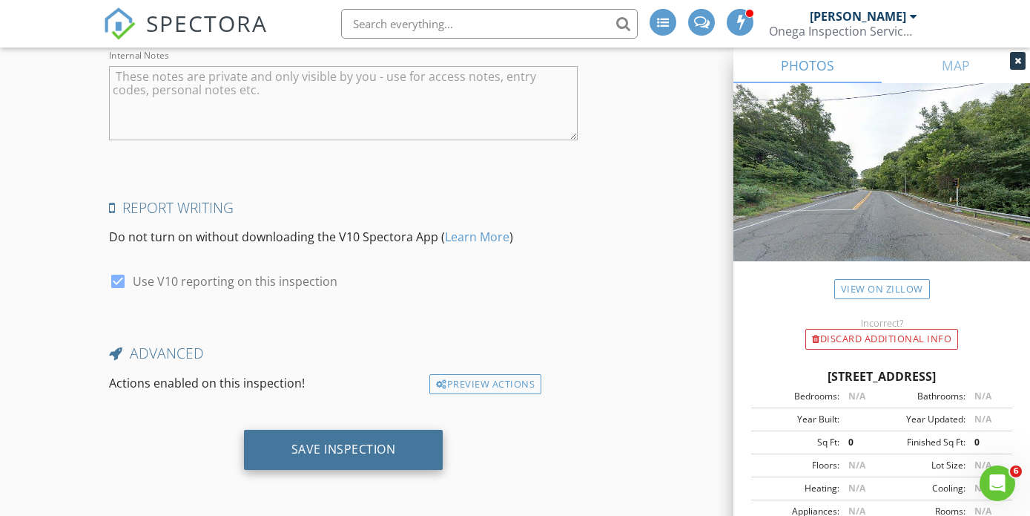
click at [312, 437] on div "Save Inspection" at bounding box center [344, 450] width 200 height 40
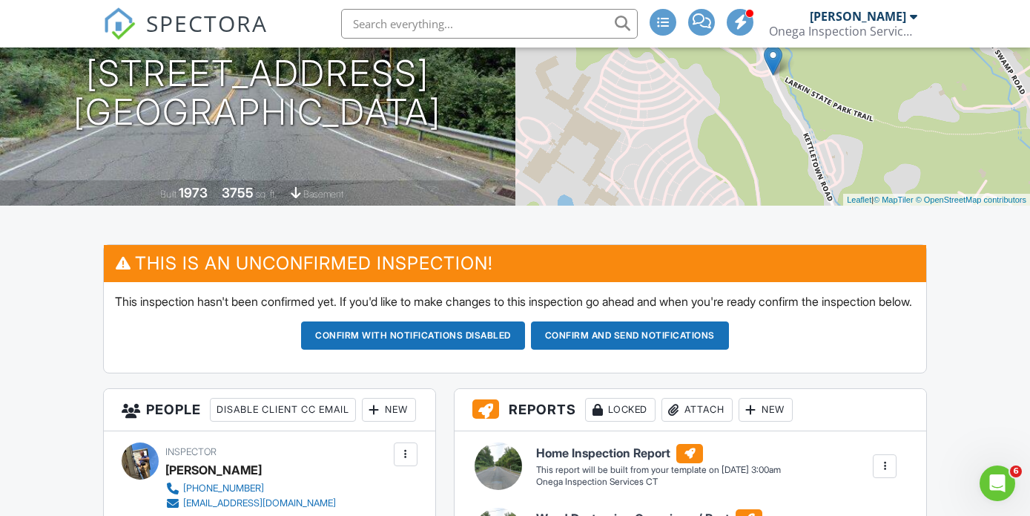
scroll to position [191, 0]
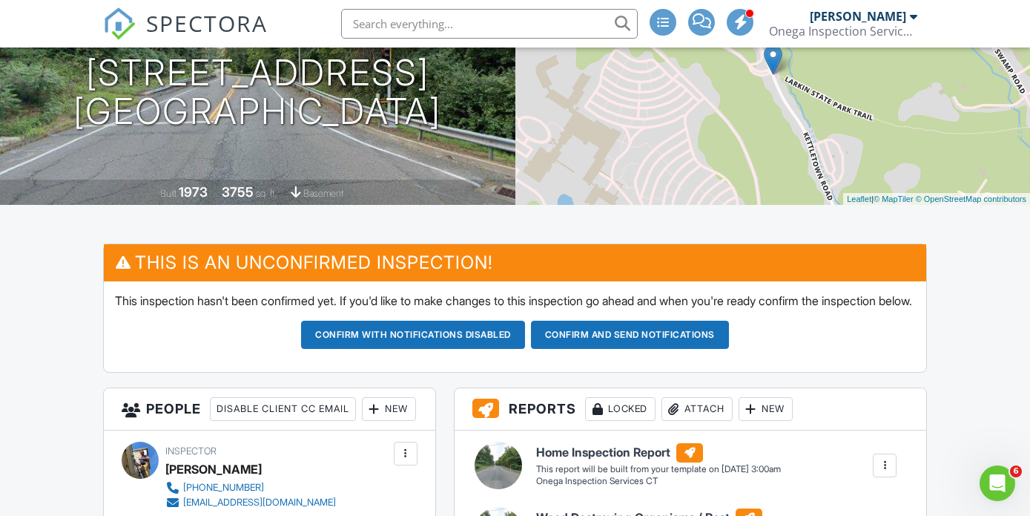
click at [525, 349] on button "Confirm and send notifications" at bounding box center [413, 334] width 224 height 28
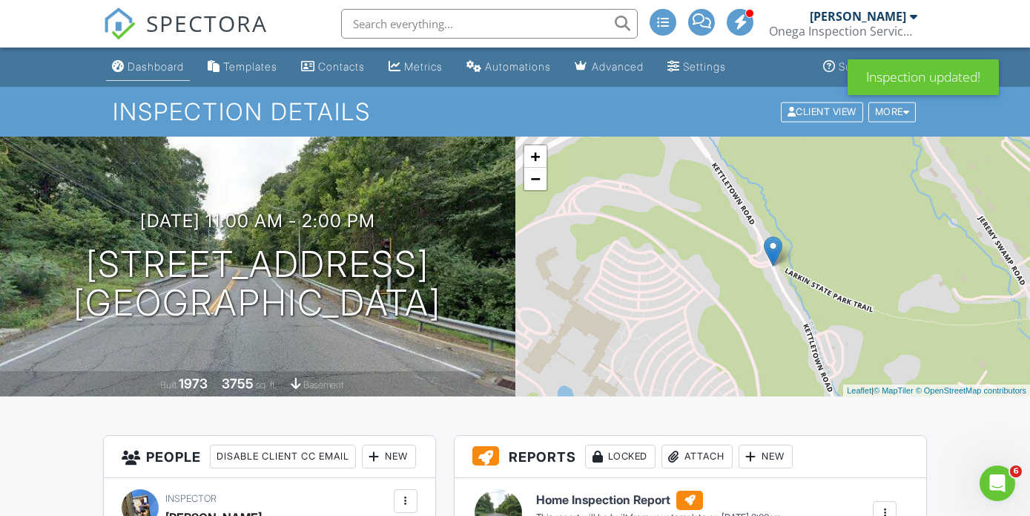
click at [166, 74] on link "Dashboard" at bounding box center [148, 66] width 84 height 27
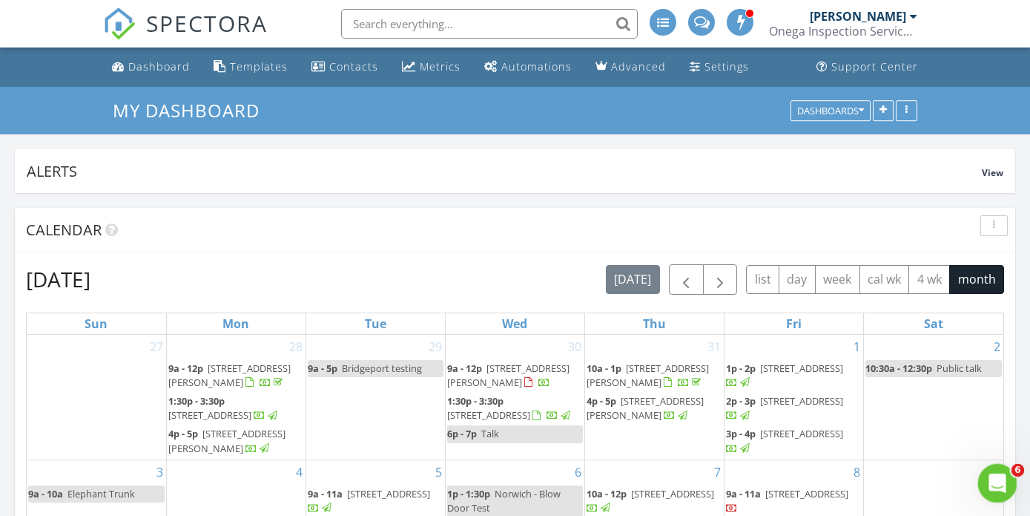
click at [978, 480] on div "Open Intercom Messenger" at bounding box center [995, 480] width 49 height 49
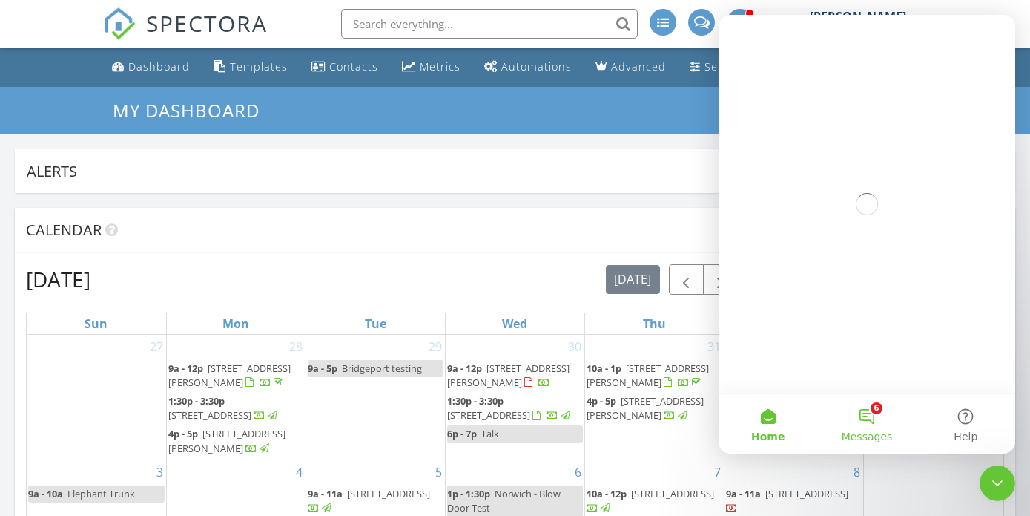
click at [884, 418] on button "6 Messages" at bounding box center [867, 423] width 99 height 59
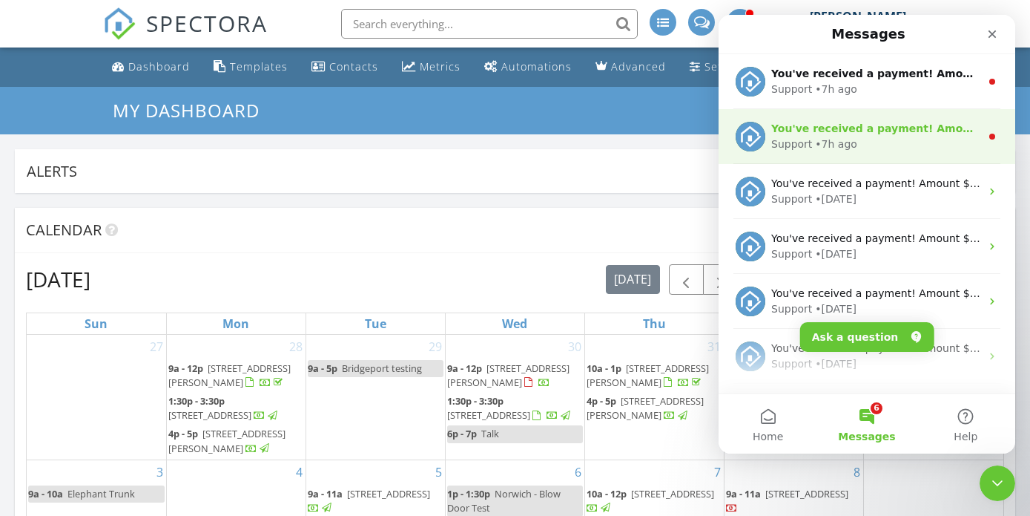
click at [910, 159] on div "You've received a payment! Amount $730.00 Fee $0.00 Net $730.00 Transaction # p…" at bounding box center [867, 136] width 297 height 55
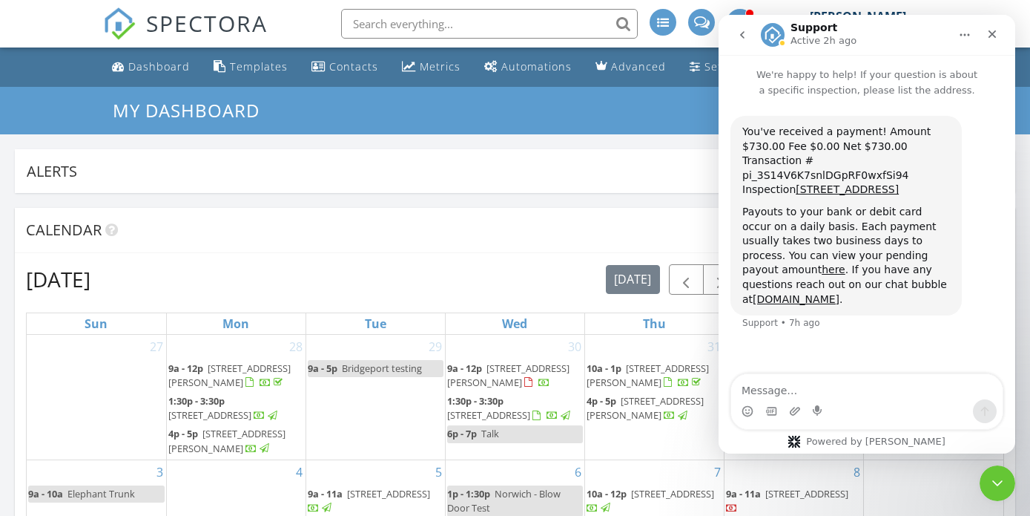
click at [735, 30] on button "go back" at bounding box center [742, 35] width 28 height 28
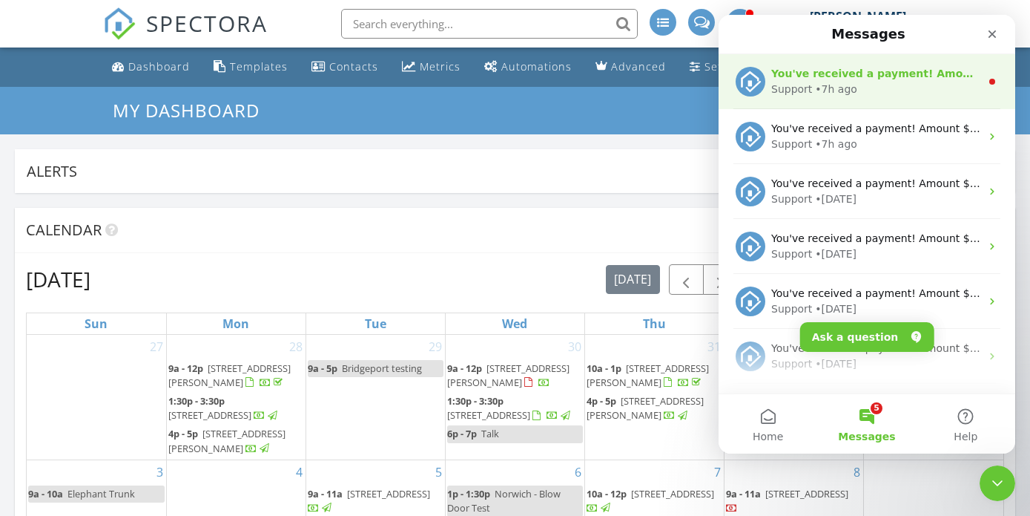
click at [847, 100] on div "You've received a payment! Amount $425.00 Fee $0.00 Net $425.00 Transaction # p…" at bounding box center [867, 81] width 297 height 55
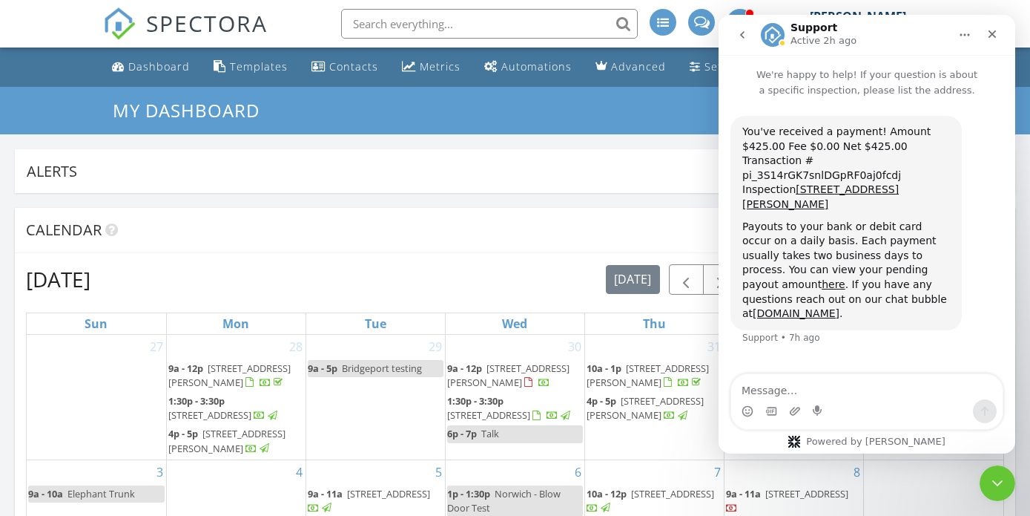
click at [747, 41] on button "go back" at bounding box center [742, 35] width 28 height 28
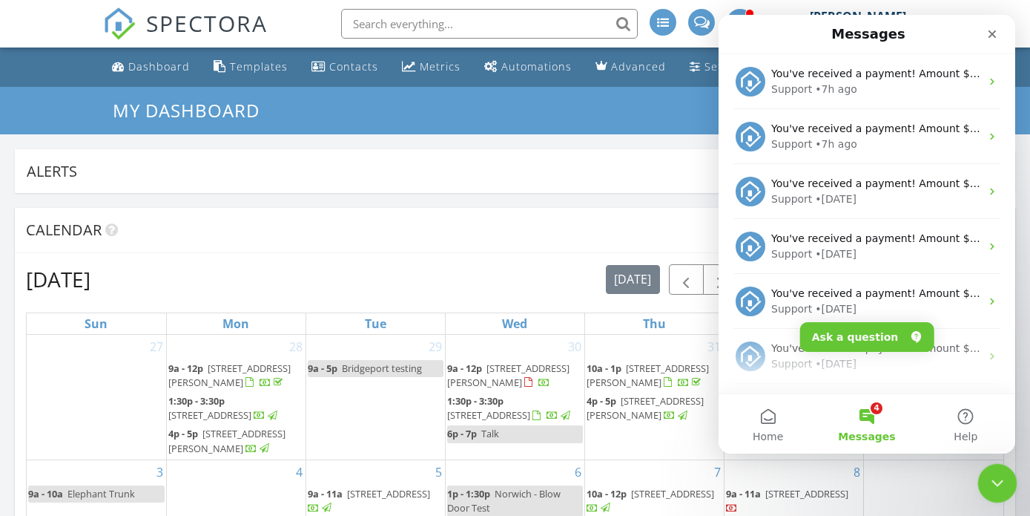
click at [1004, 493] on div "Close Intercom Messenger" at bounding box center [996, 481] width 36 height 36
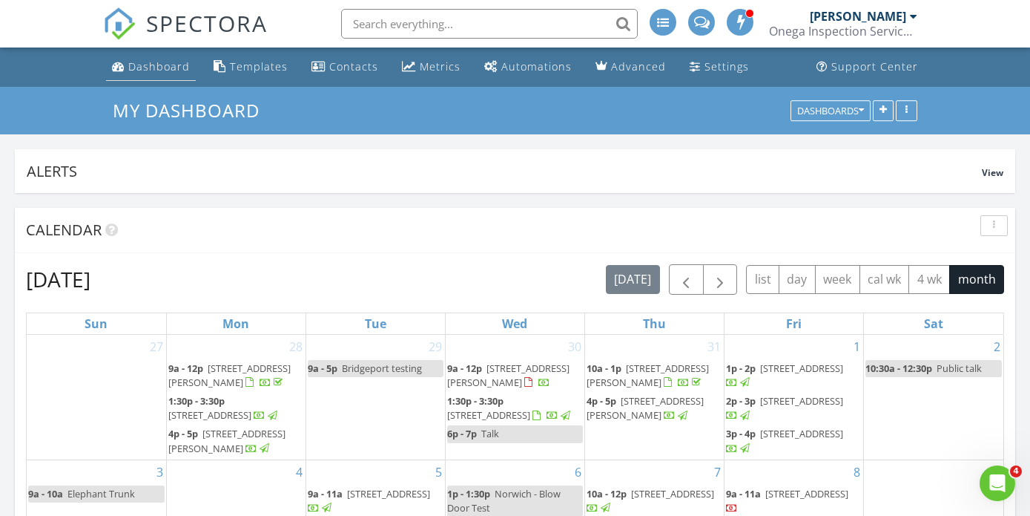
click at [165, 70] on div "Dashboard" at bounding box center [159, 66] width 62 height 14
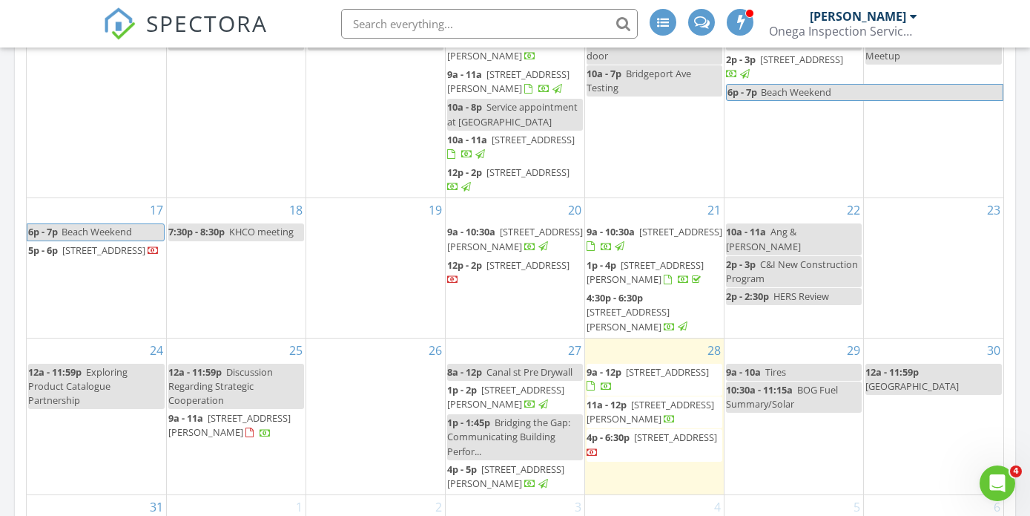
scroll to position [378, 0]
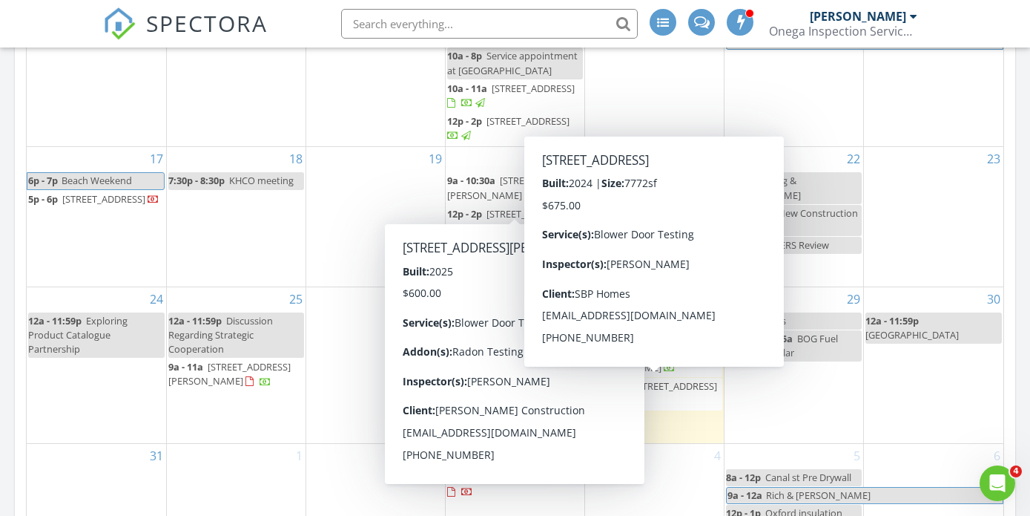
click at [705, 389] on span "51 Glenwood Dr, Greenwich 06830" at bounding box center [675, 385] width 83 height 13
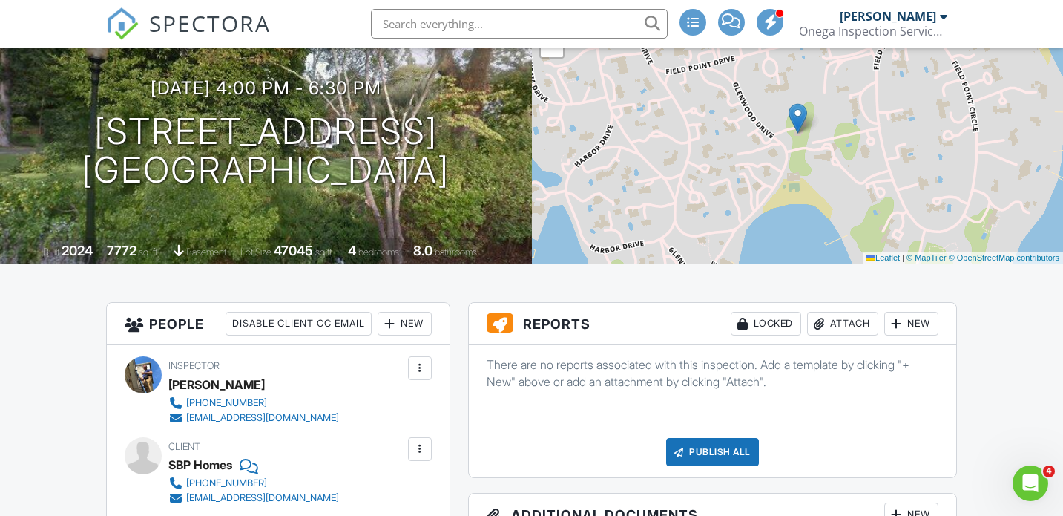
scroll to position [141, 0]
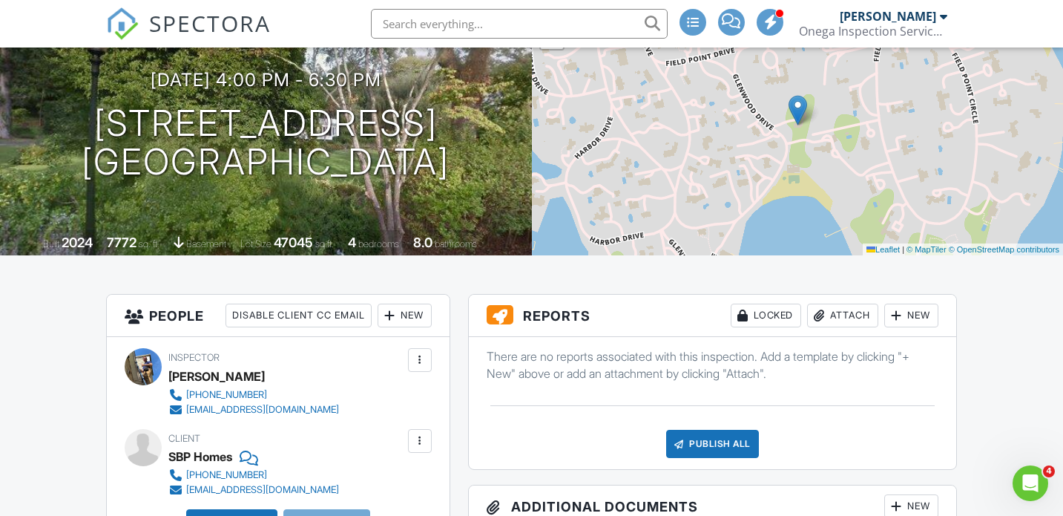
click at [525, 320] on div "Attach" at bounding box center [842, 315] width 71 height 24
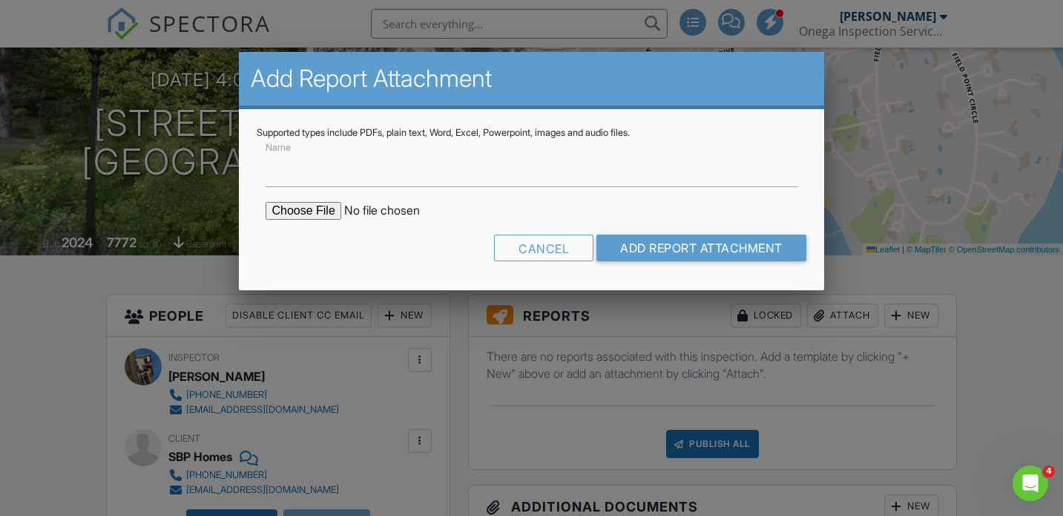
click at [311, 208] on input "file" at bounding box center [392, 211] width 252 height 18
type input "C:\fakepath\Certificate 51 Glenwood Dr.pdf"
click at [284, 168] on label "Name" at bounding box center [282, 167] width 32 height 16
click at [284, 168] on input "Name" at bounding box center [531, 169] width 531 height 36
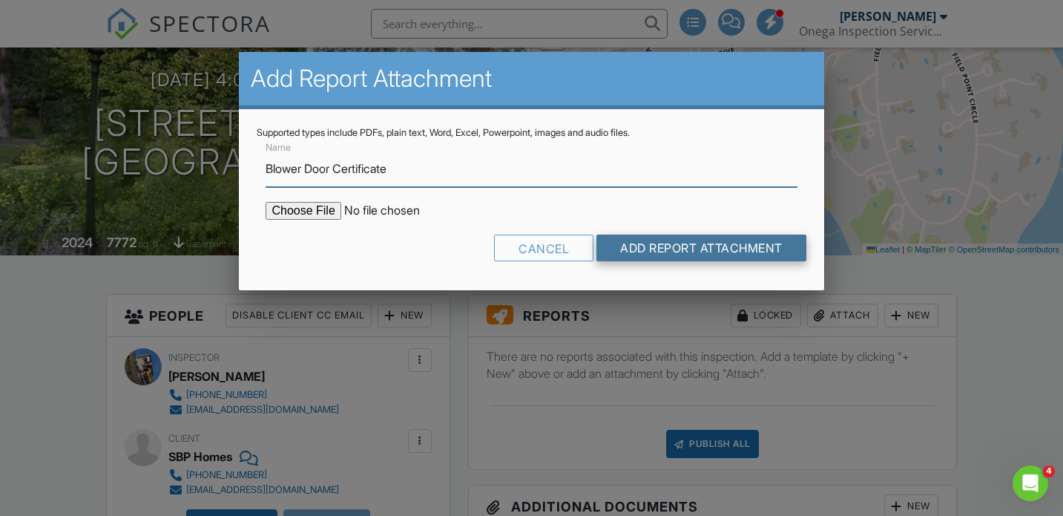
type input "Blower Door Certificate"
click at [525, 252] on input "Add Report Attachment" at bounding box center [701, 247] width 210 height 27
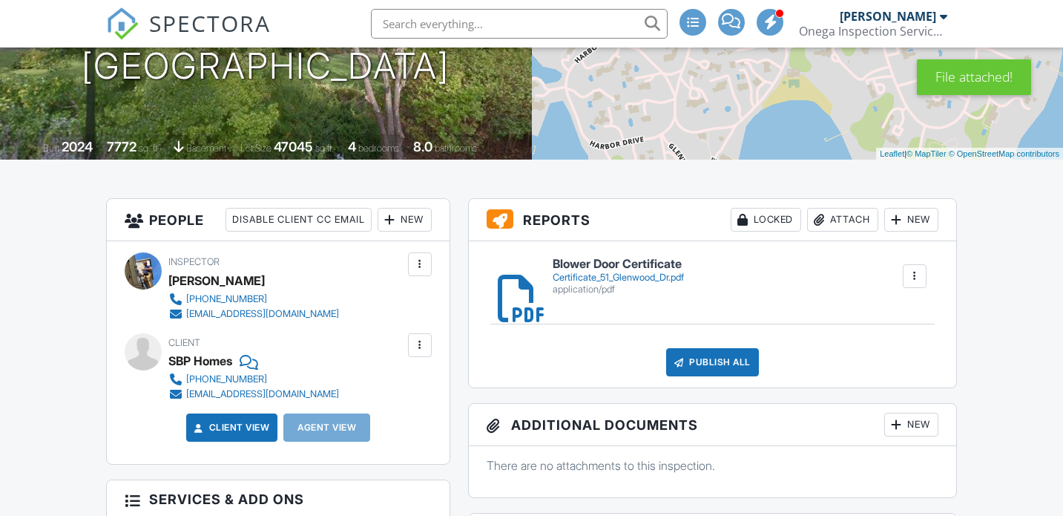
click at [723, 358] on div "Publish All" at bounding box center [712, 362] width 93 height 28
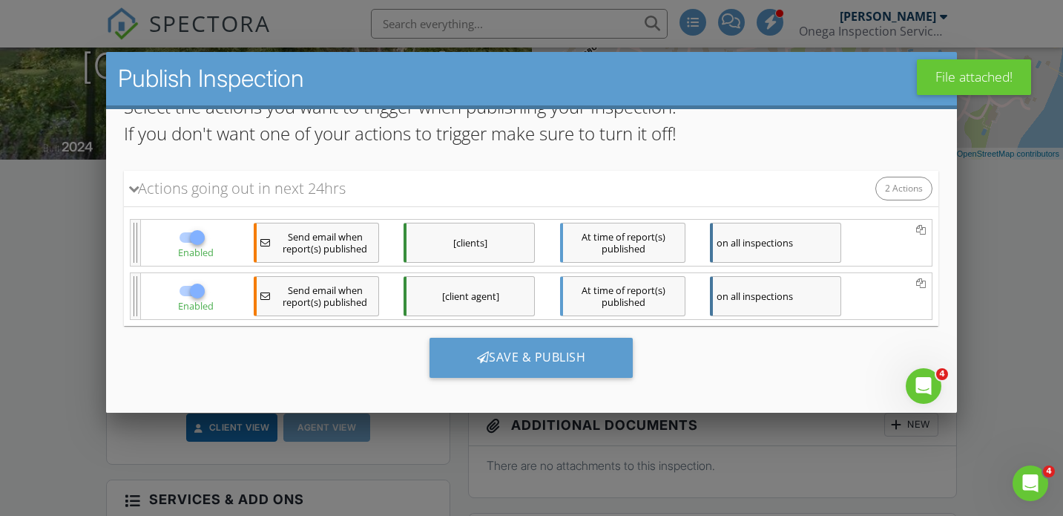
click at [194, 293] on div at bounding box center [197, 289] width 25 height 25
checkbox input "false"
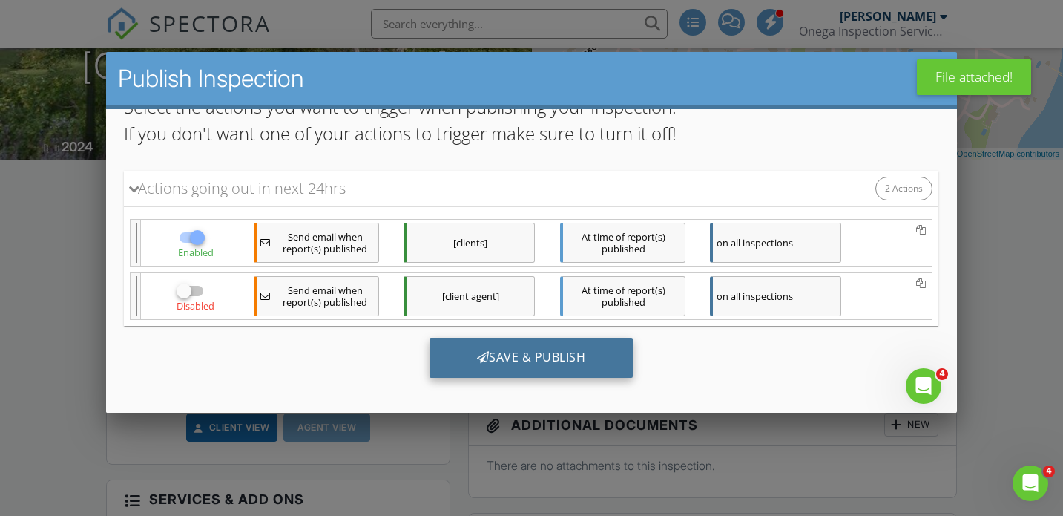
click at [476, 369] on div "Save & Publish" at bounding box center [532, 357] width 204 height 40
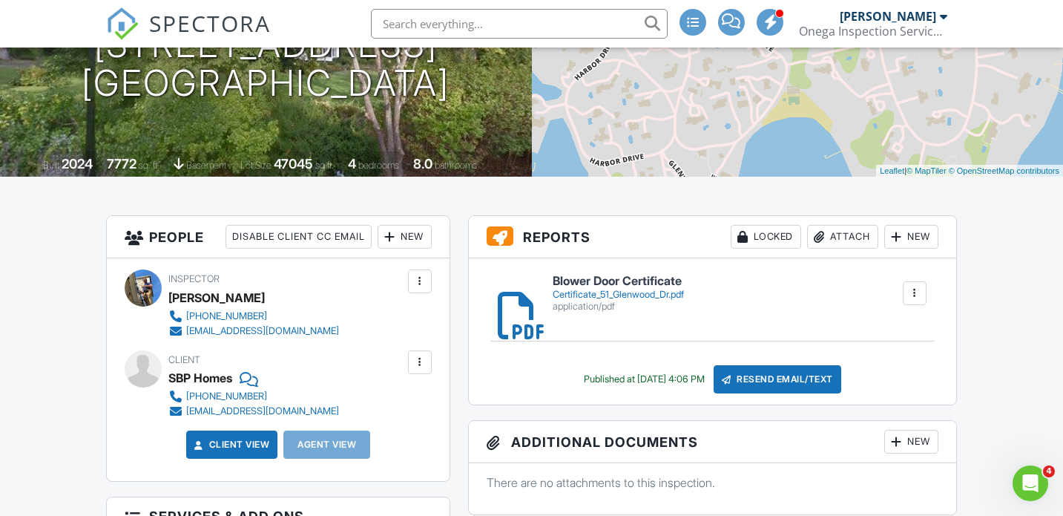
scroll to position [222, 0]
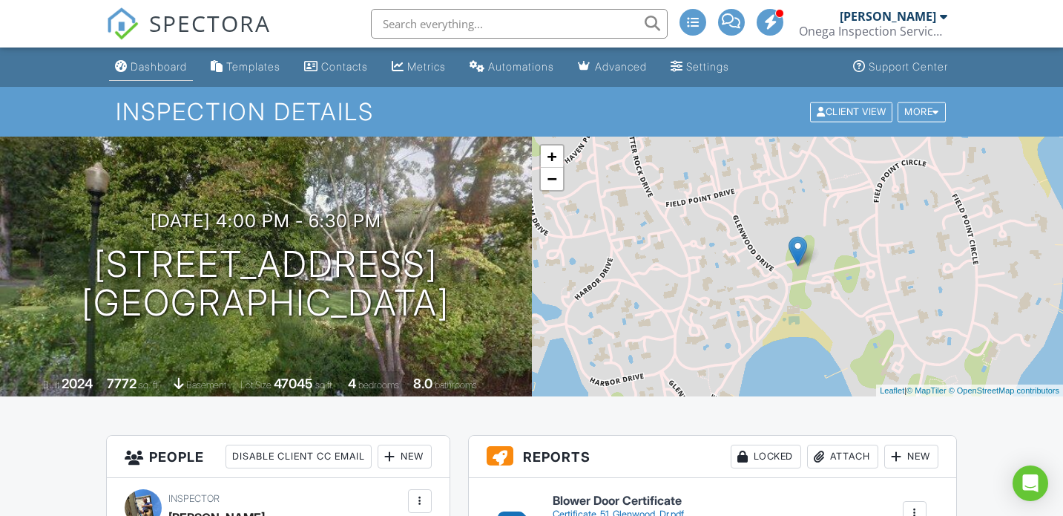
click at [154, 70] on div "Dashboard" at bounding box center [159, 66] width 56 height 13
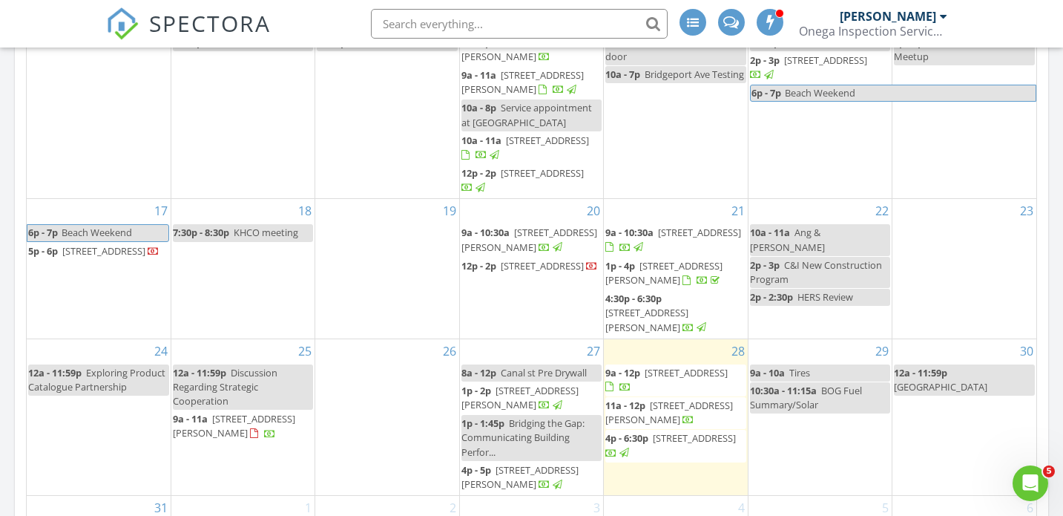
scroll to position [367, 0]
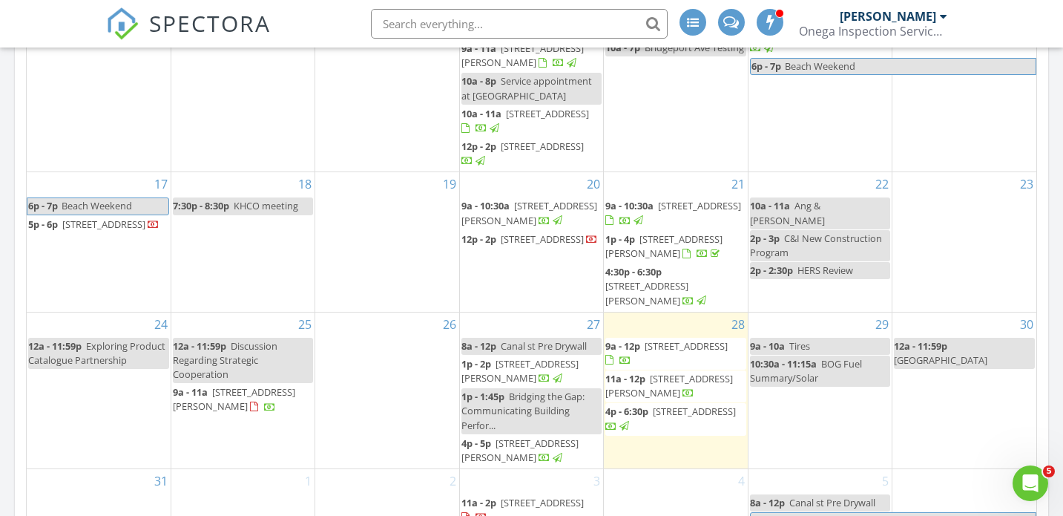
click at [656, 351] on span "33 Blossom St, Waterbury 06706" at bounding box center [686, 345] width 83 height 13
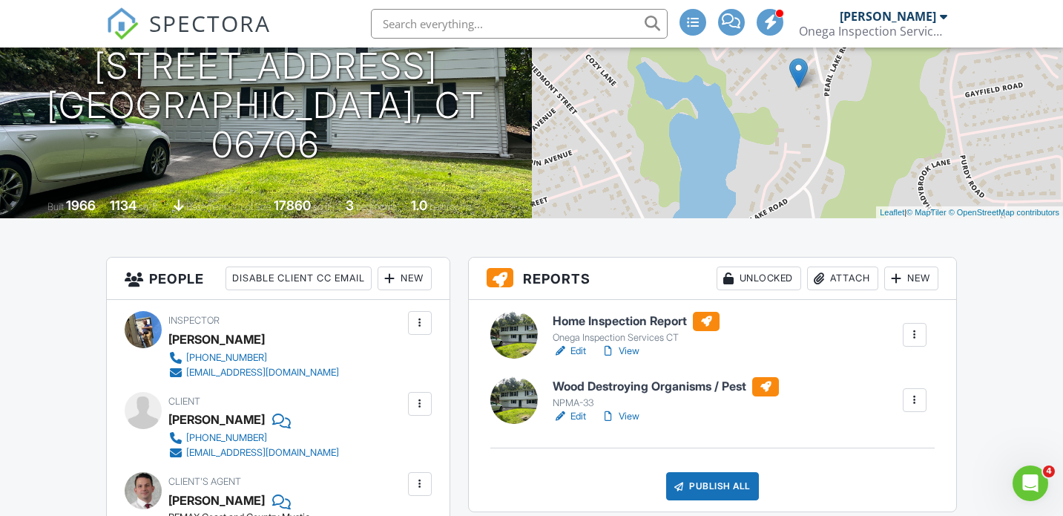
scroll to position [264, 0]
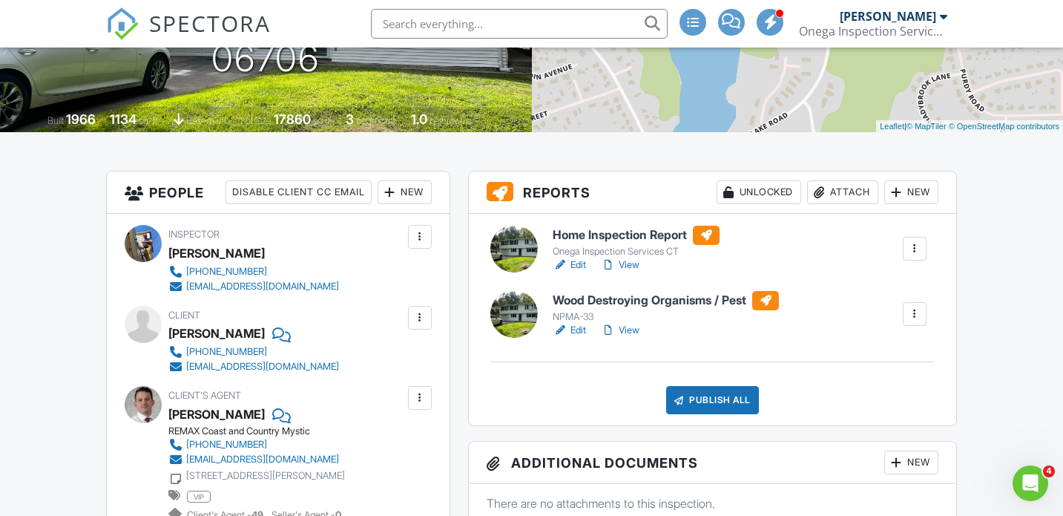
click at [575, 266] on link "Edit" at bounding box center [569, 264] width 33 height 15
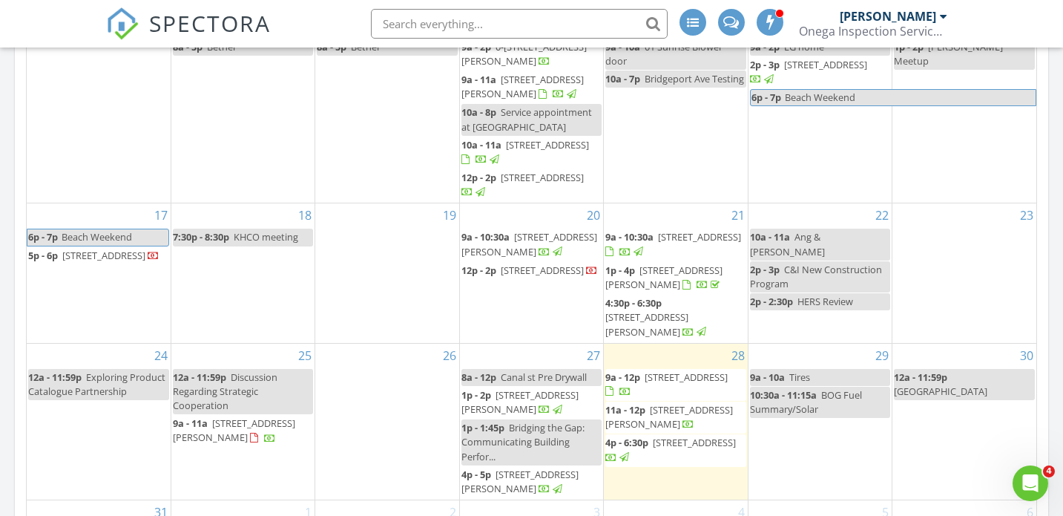
scroll to position [349, 0]
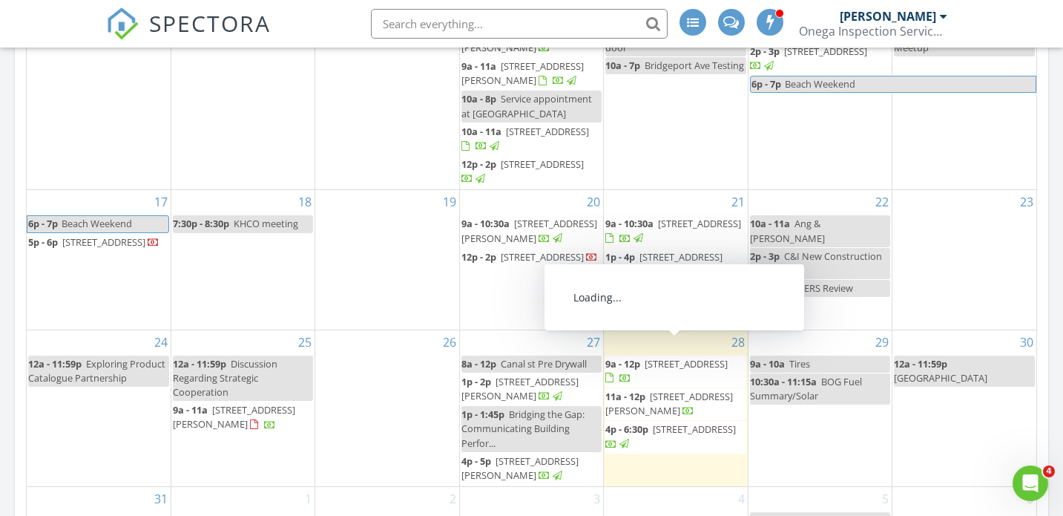
click at [656, 360] on span "33 Blossom St, Waterbury 06706" at bounding box center [686, 363] width 83 height 13
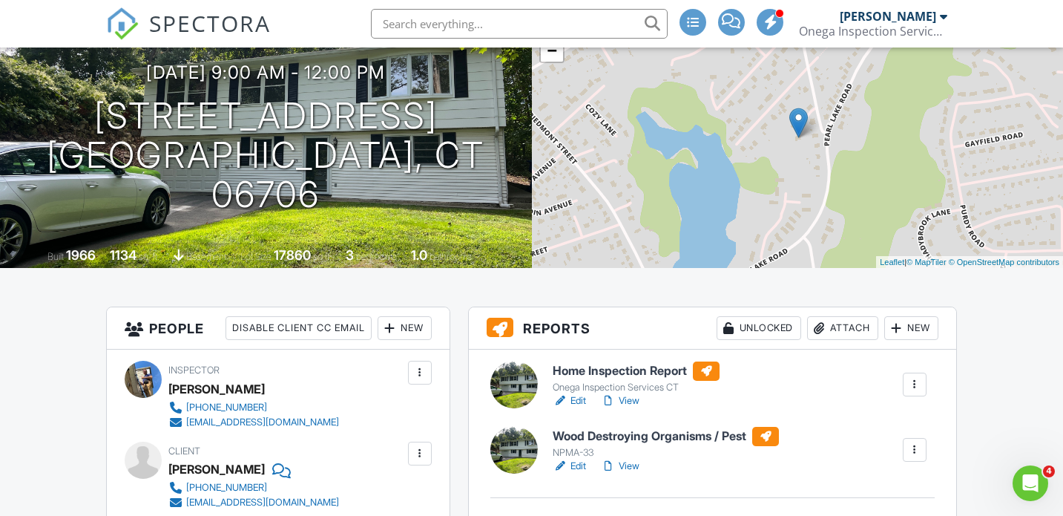
click at [919, 448] on div at bounding box center [914, 449] width 15 height 15
click at [646, 472] on div "Edit View" at bounding box center [666, 465] width 226 height 15
click at [634, 467] on link "View" at bounding box center [620, 465] width 39 height 15
click at [859, 336] on div "Attach" at bounding box center [842, 328] width 71 height 24
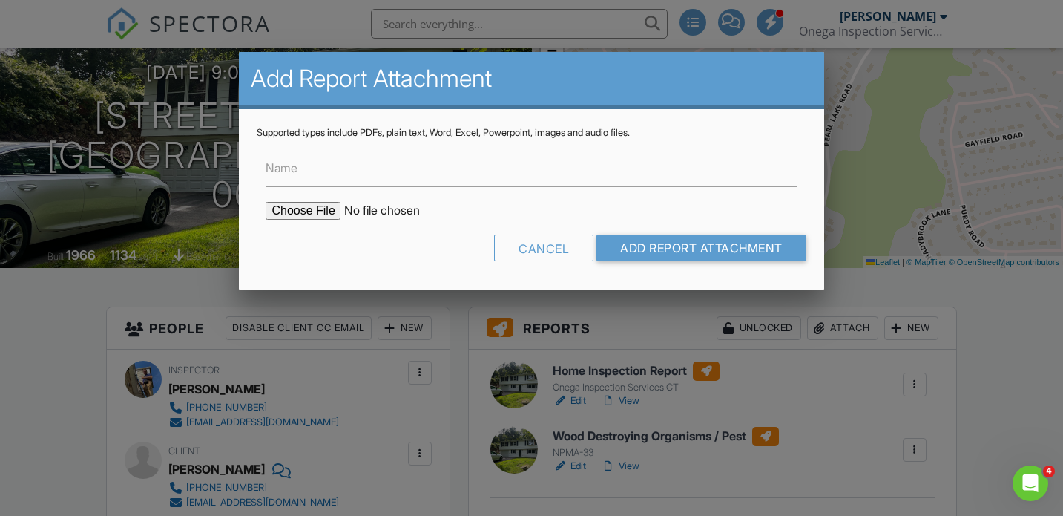
click at [323, 209] on input "file" at bounding box center [392, 211] width 252 height 18
type input "C:\fakepath\33_Blossom_St___Wood_Destroying_Organisms___Pest.pdf"
click at [297, 164] on label "Name" at bounding box center [282, 167] width 32 height 16
click at [298, 164] on input "Name" at bounding box center [531, 169] width 531 height 36
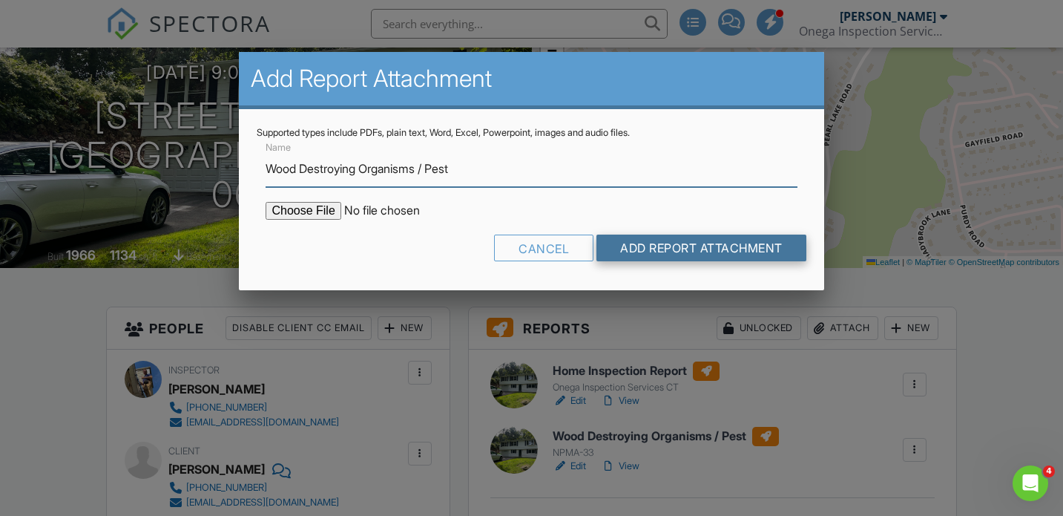
type input "Wood Destroying Organisms / Pest"
click at [616, 242] on input "Add Report Attachment" at bounding box center [701, 247] width 210 height 27
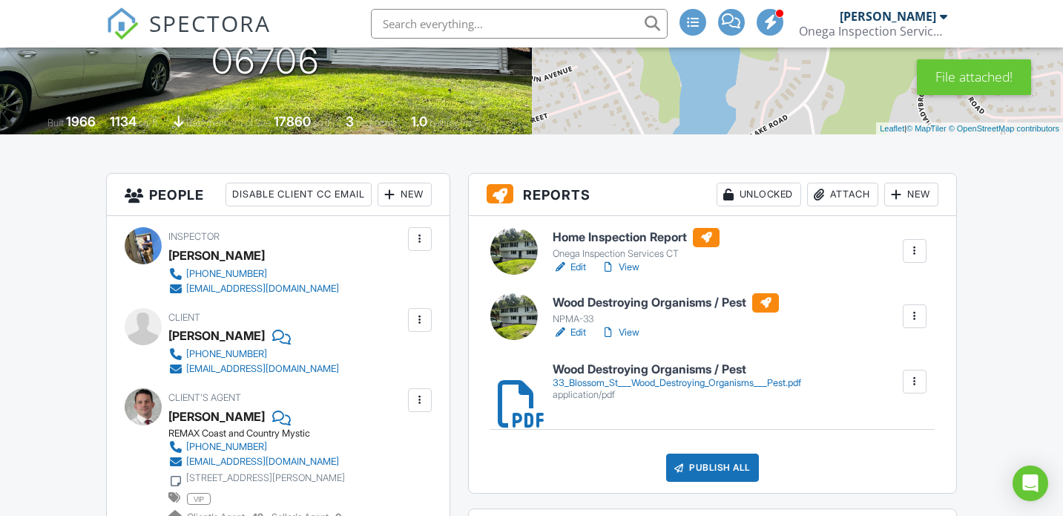
click at [916, 309] on div at bounding box center [914, 316] width 15 height 15
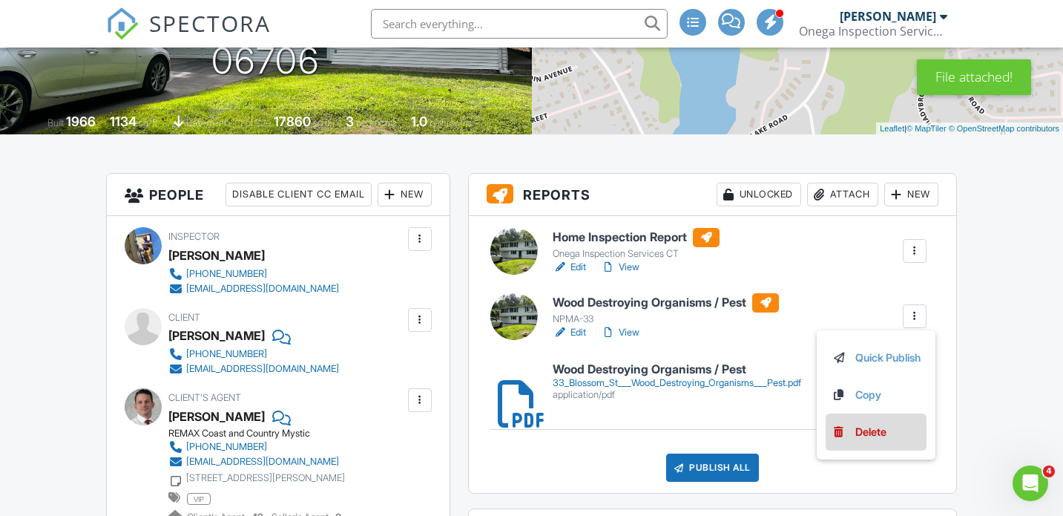
click at [898, 432] on link "Delete" at bounding box center [876, 432] width 89 height 16
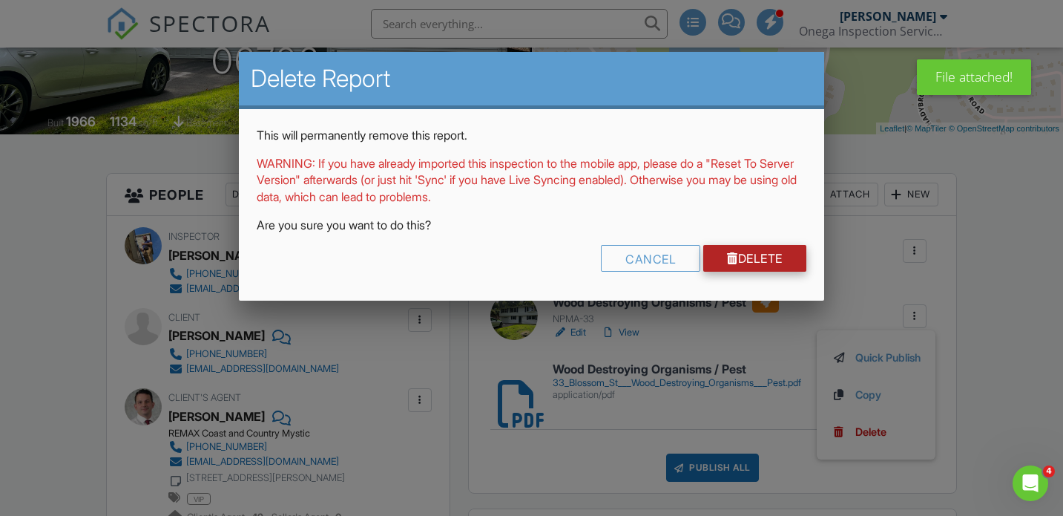
click at [731, 262] on div at bounding box center [732, 258] width 11 height 12
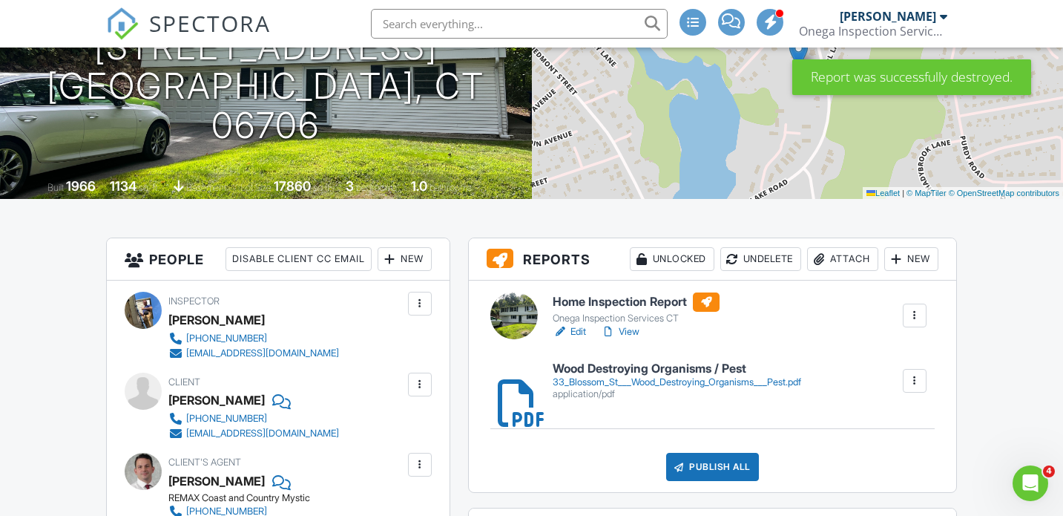
click at [625, 332] on link "View" at bounding box center [620, 331] width 39 height 15
